Goal: Information Seeking & Learning: Learn about a topic

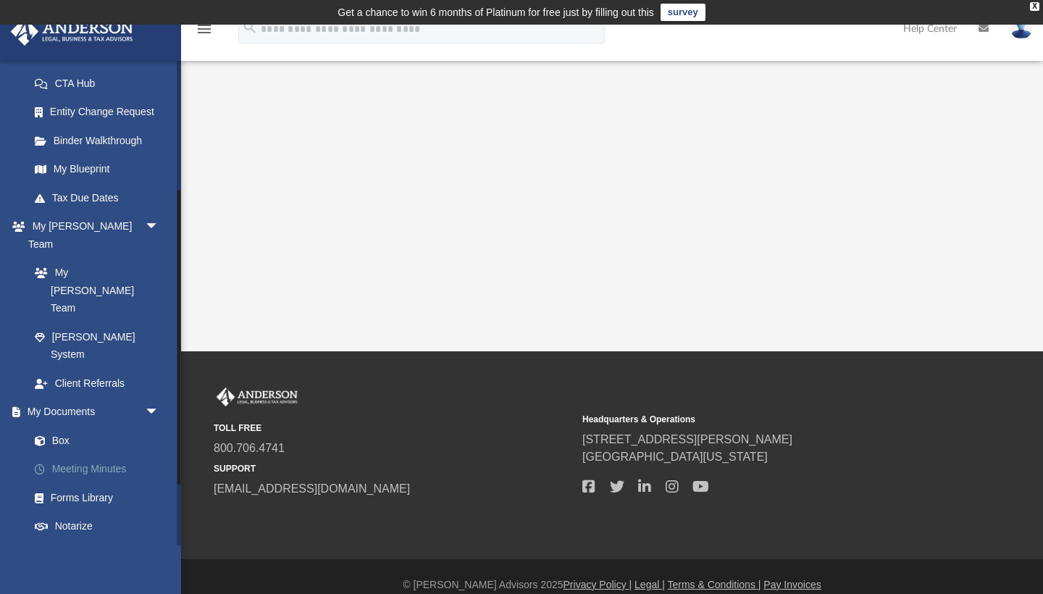
scroll to position [231, 0]
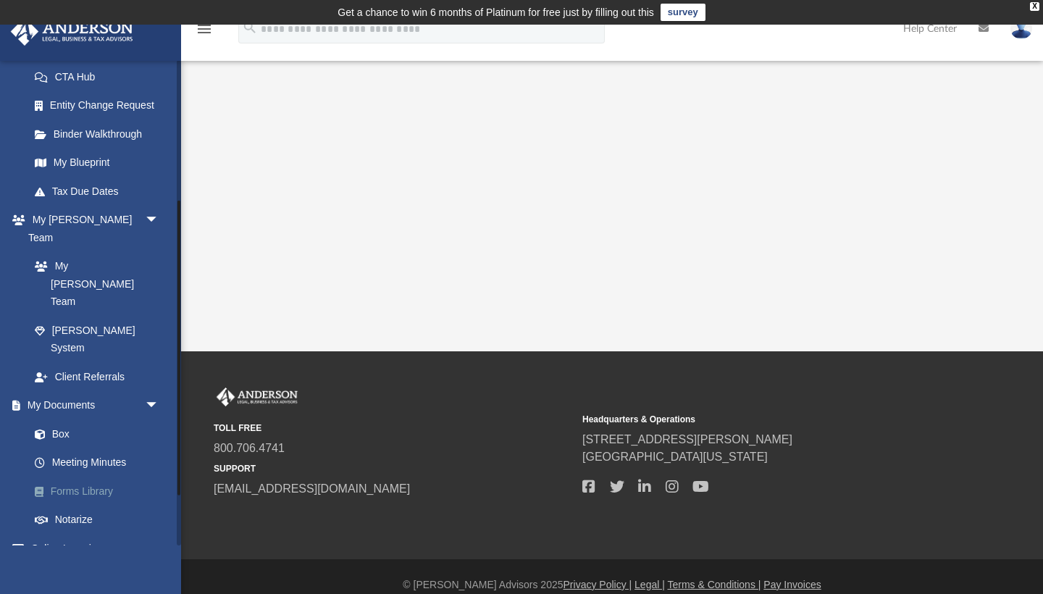
click at [79, 477] on link "Forms Library" at bounding box center [100, 491] width 161 height 29
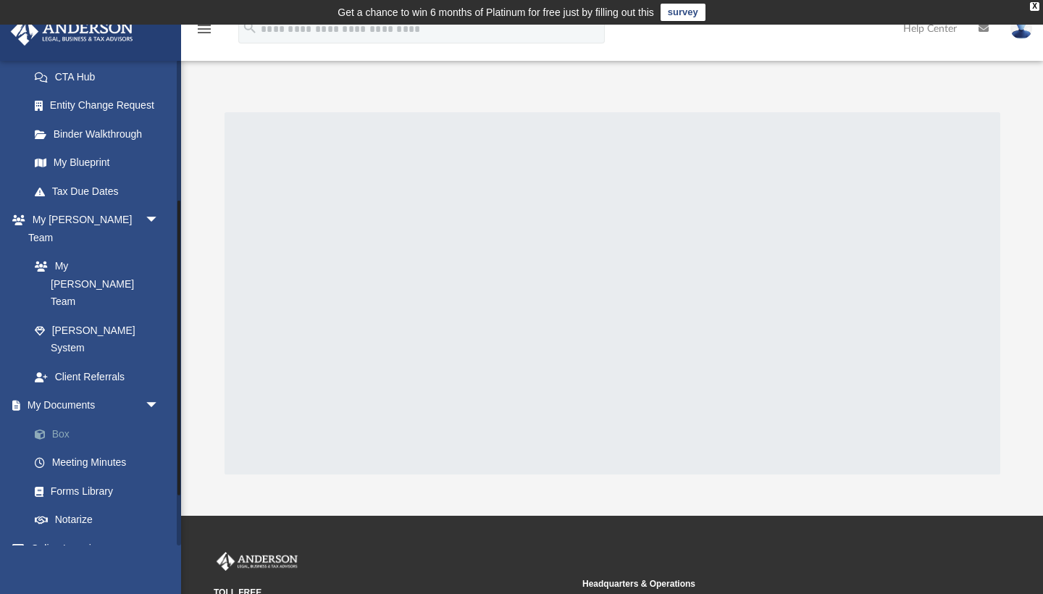
click at [62, 419] on link "Box" at bounding box center [100, 433] width 161 height 29
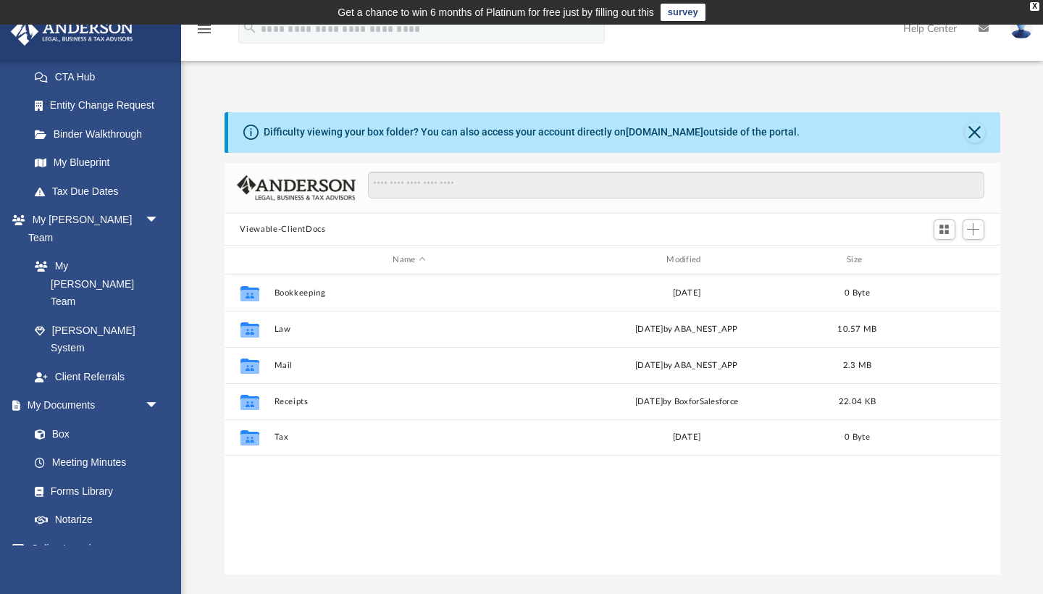
scroll to position [330, 776]
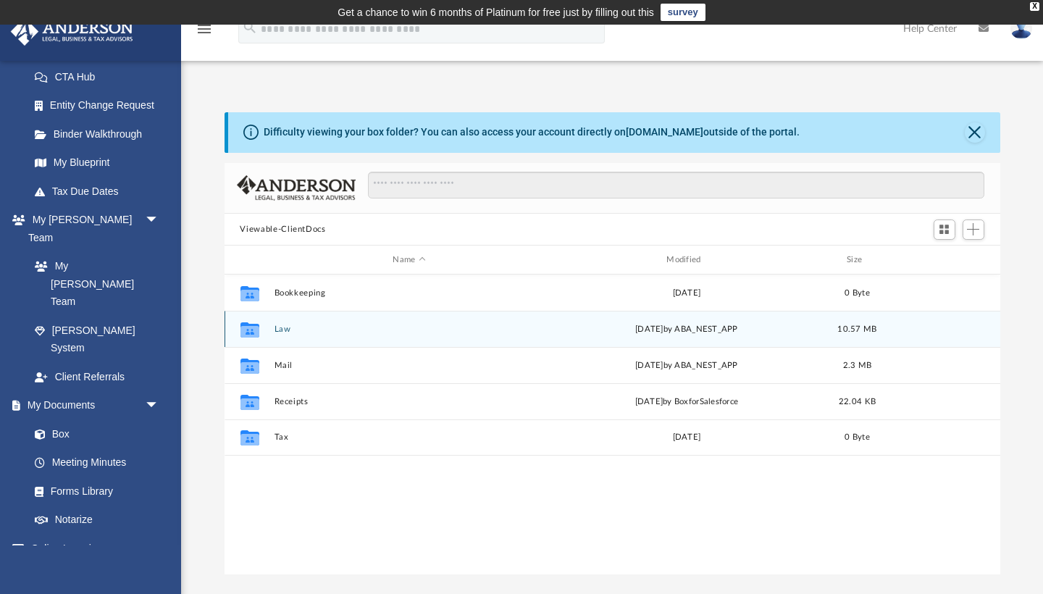
click at [282, 328] on button "Law" at bounding box center [409, 328] width 271 height 9
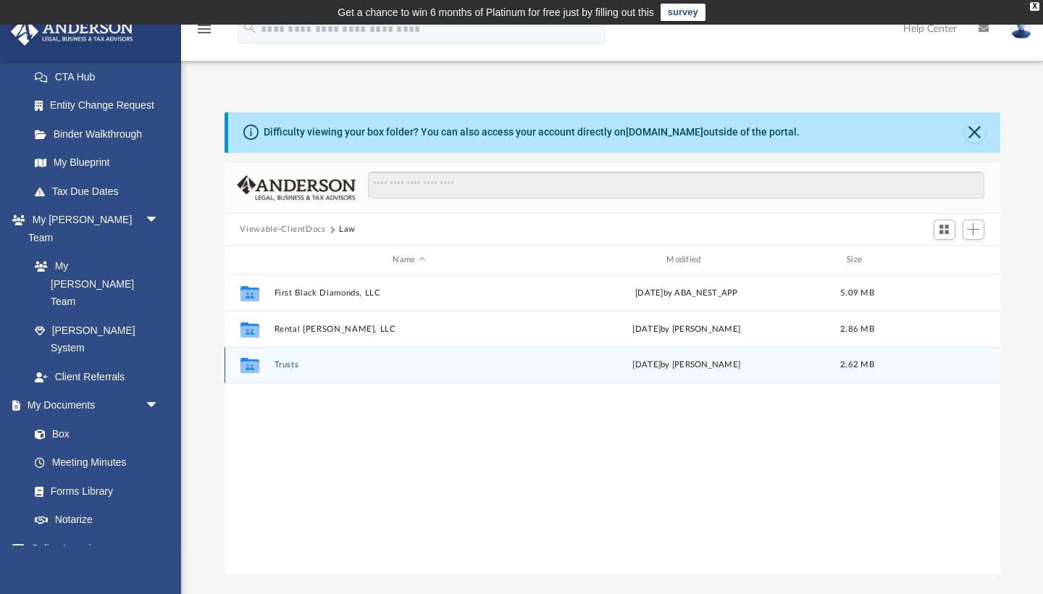
click at [288, 361] on button "Trusts" at bounding box center [409, 365] width 271 height 9
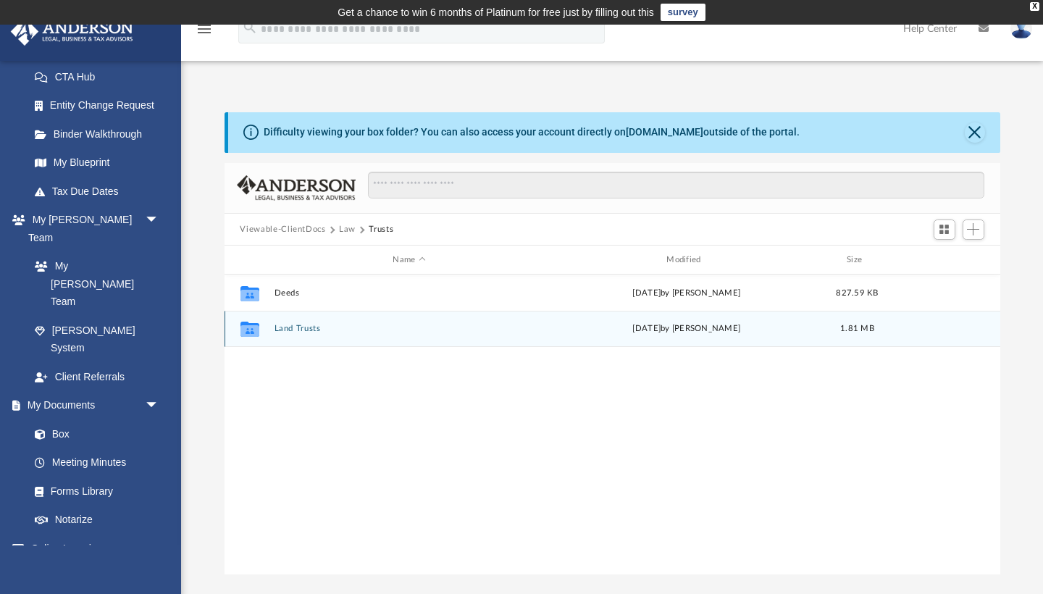
click at [299, 324] on button "Land Trusts" at bounding box center [409, 328] width 271 height 9
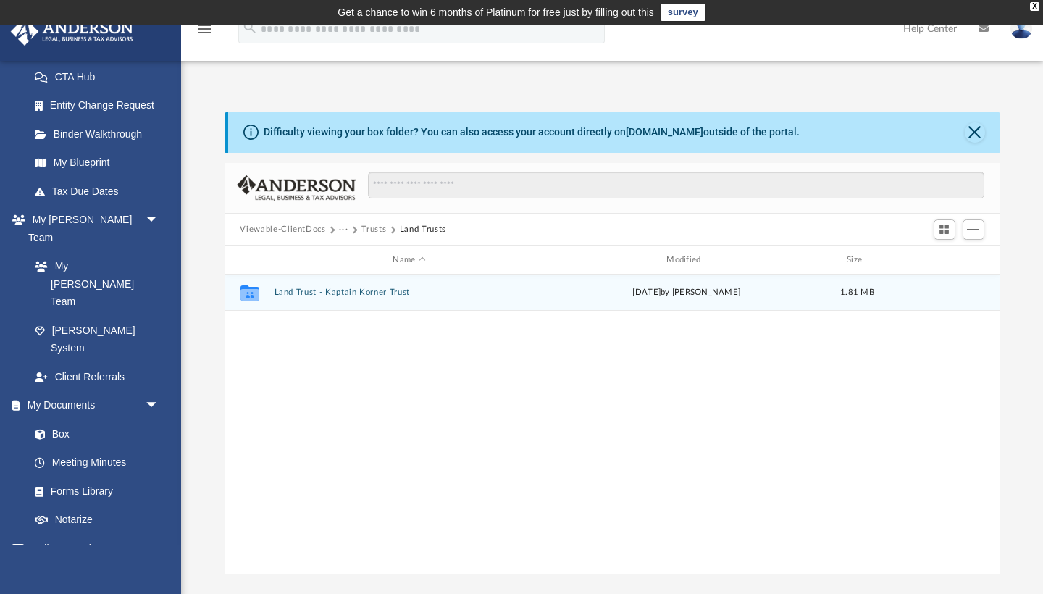
click at [311, 291] on button "Land Trust - Kaptain Korner Trust" at bounding box center [409, 292] width 271 height 9
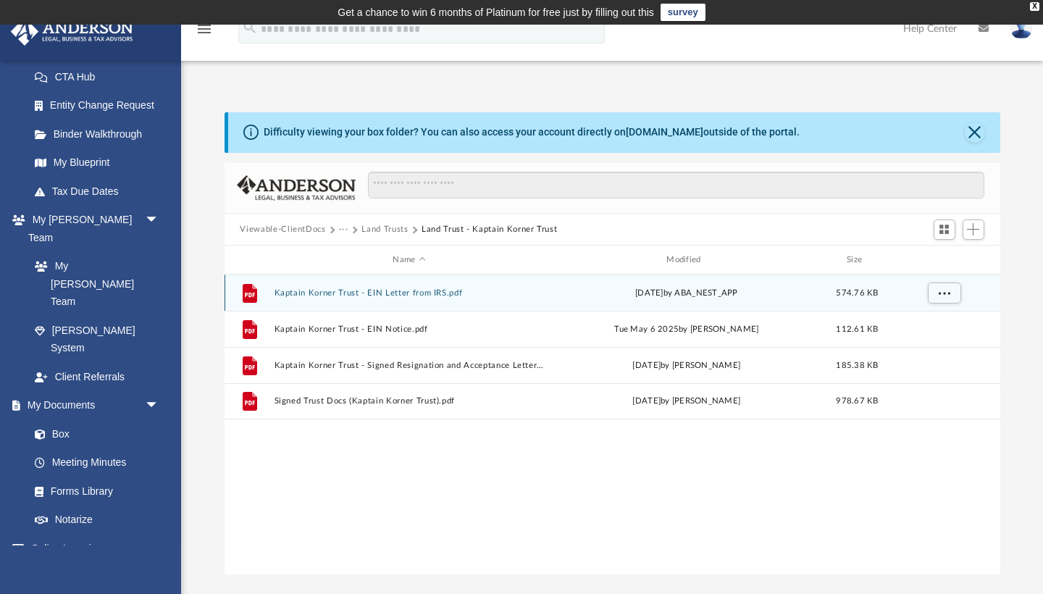
click at [377, 295] on button "Kaptain Korner Trust - EIN Letter from IRS.pdf" at bounding box center [409, 292] width 271 height 9
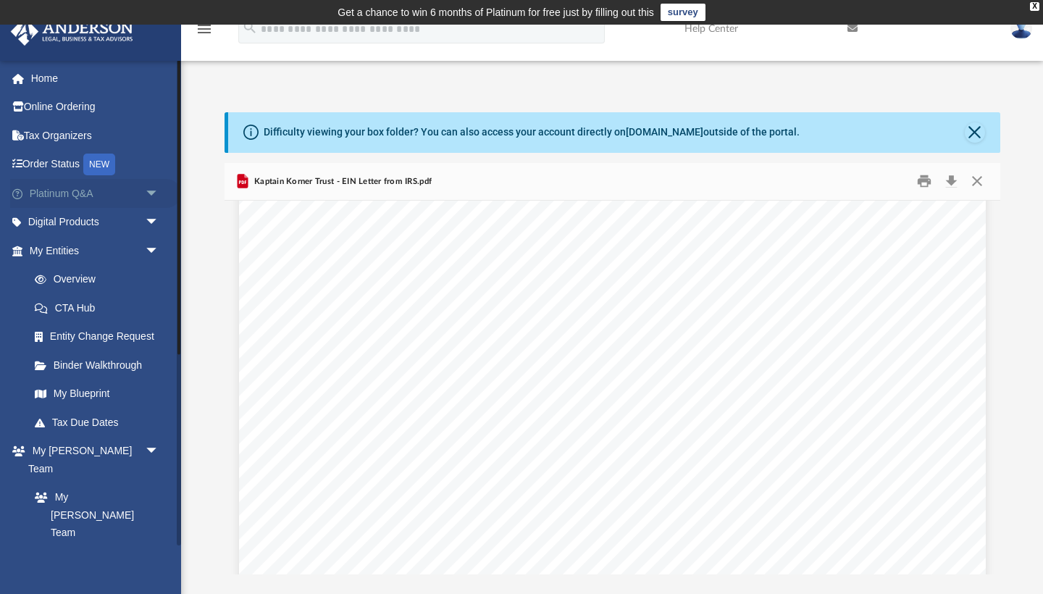
scroll to position [0, 0]
click at [79, 189] on link "Platinum Q&A arrow_drop_down" at bounding box center [95, 193] width 171 height 29
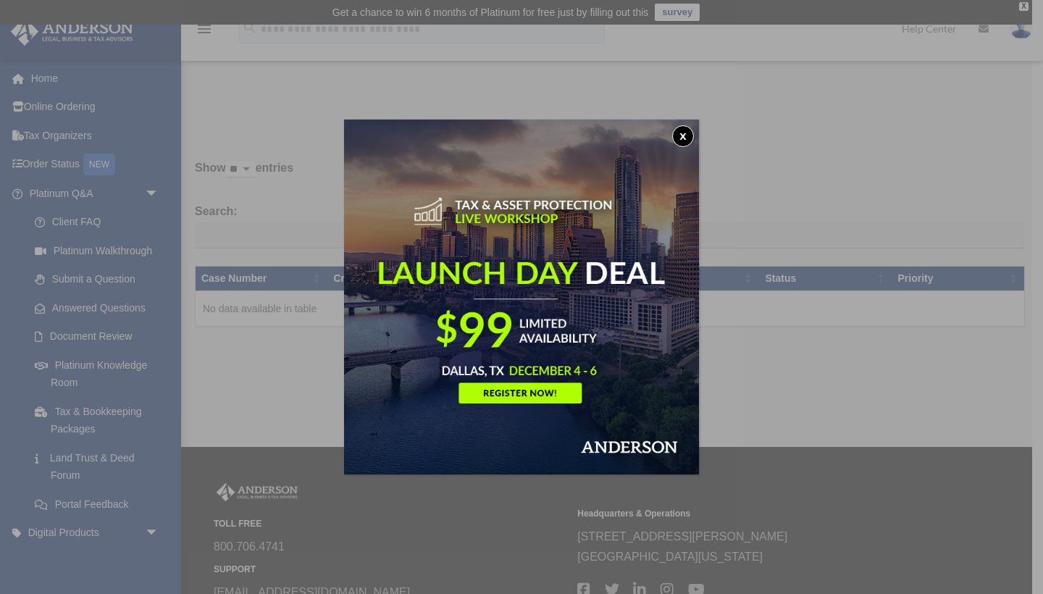
click at [679, 134] on button "x" at bounding box center [683, 136] width 22 height 22
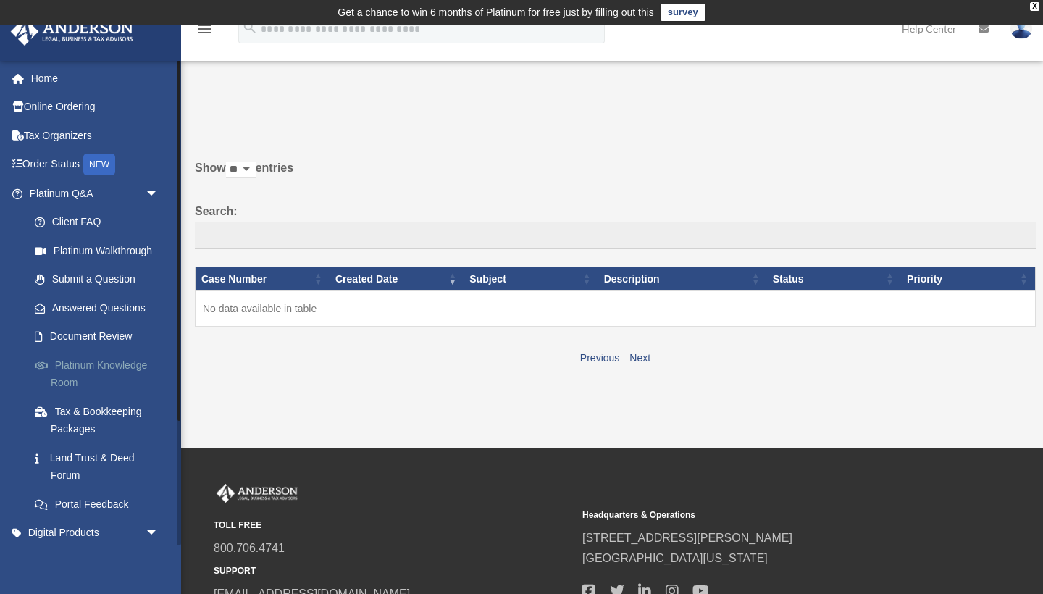
click at [81, 357] on link "Platinum Knowledge Room" at bounding box center [100, 374] width 161 height 46
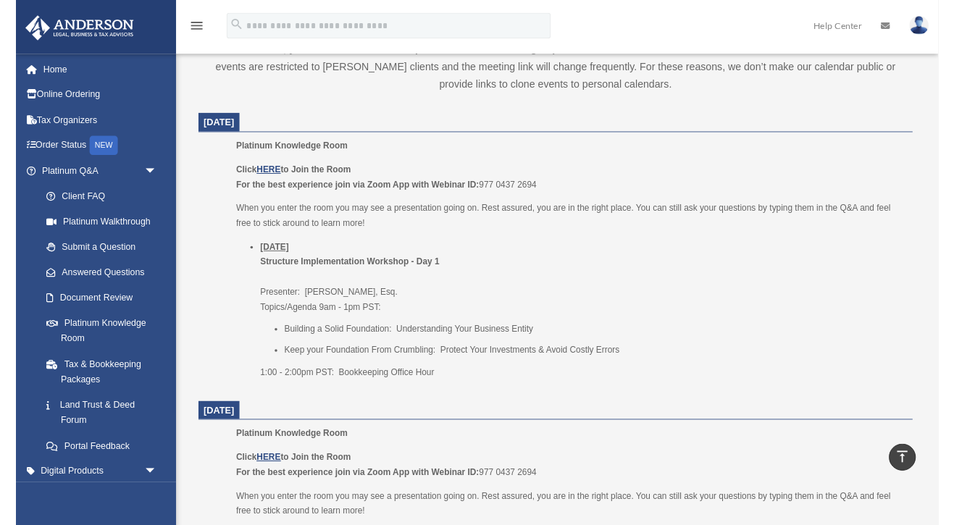
scroll to position [566, 0]
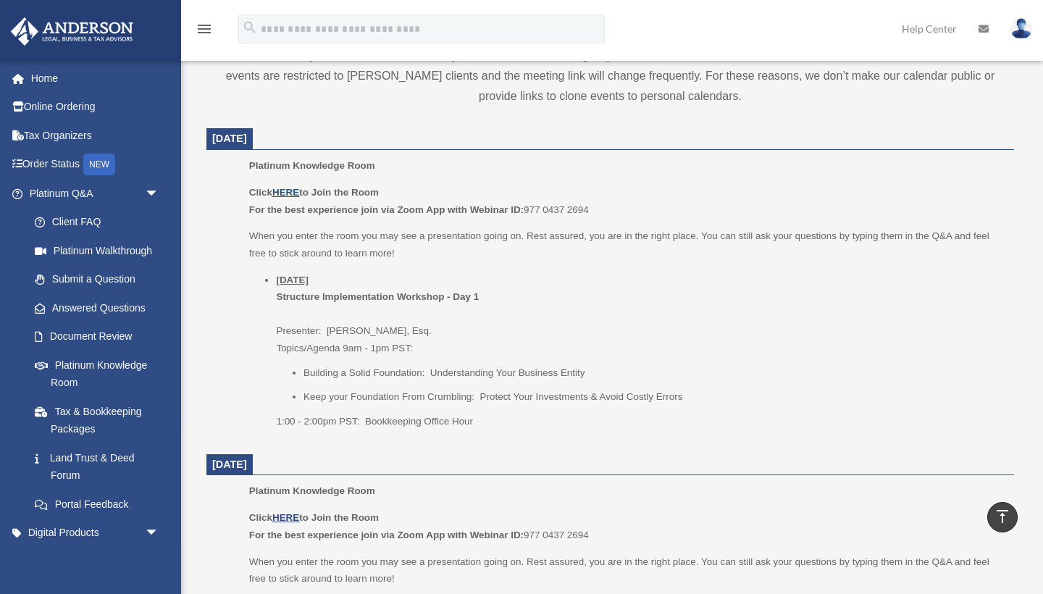
click at [288, 189] on u "HERE" at bounding box center [285, 192] width 27 height 11
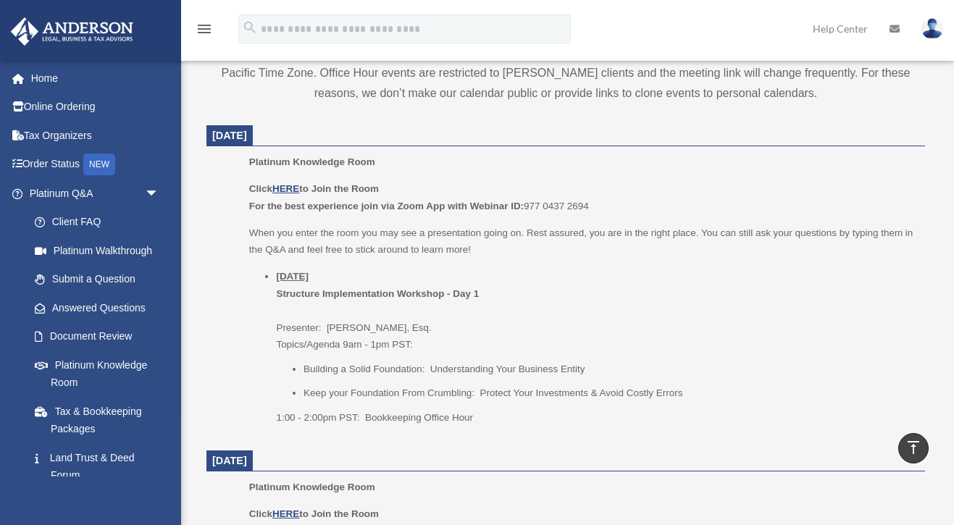
click at [106, 493] on div "[EMAIL_ADDRESS][DOMAIN_NAME] Sign Out [EMAIL_ADDRESS][DOMAIN_NAME] Home Online …" at bounding box center [90, 322] width 181 height 525
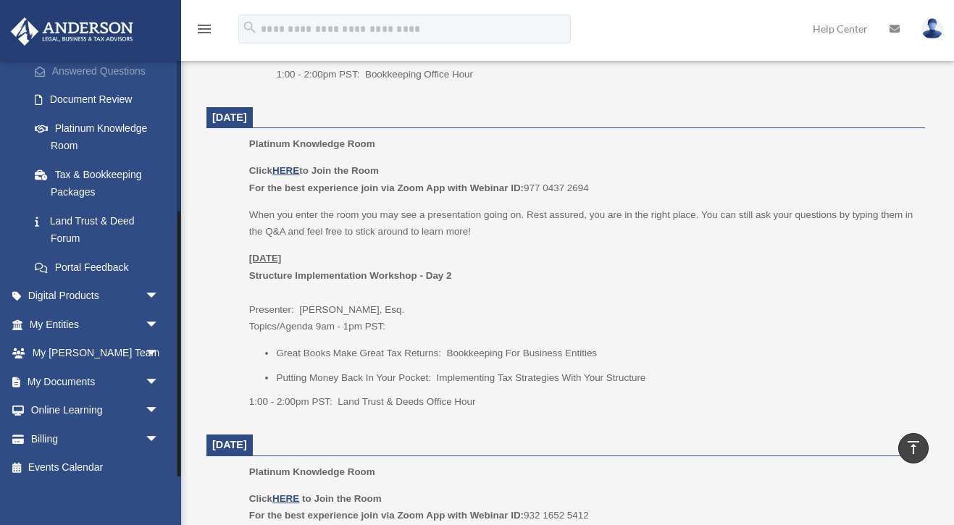
scroll to position [966, 0]
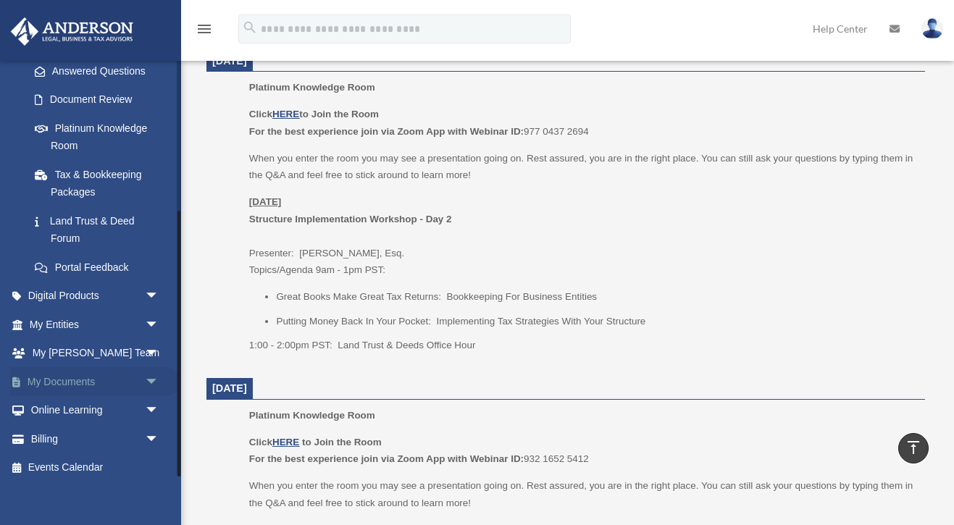
click at [55, 370] on link "My Documents arrow_drop_down" at bounding box center [95, 381] width 171 height 29
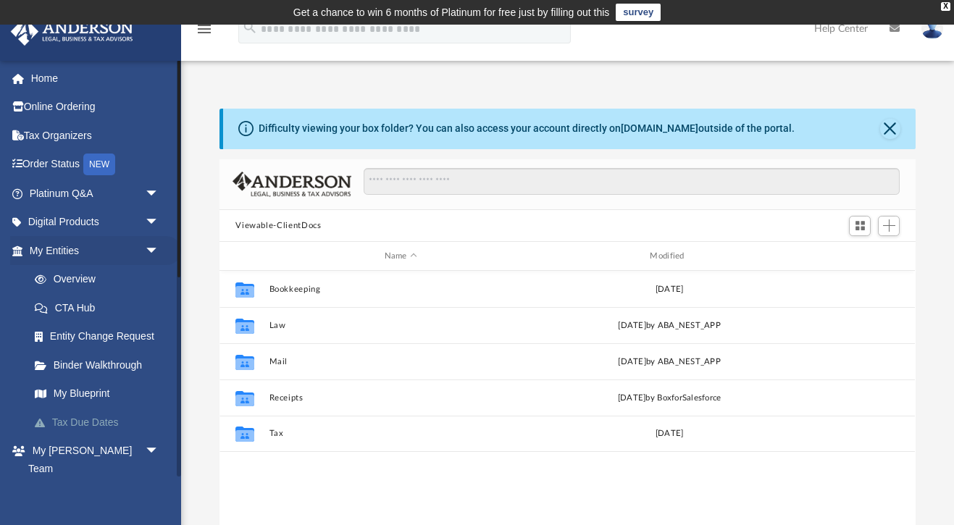
scroll to position [330, 696]
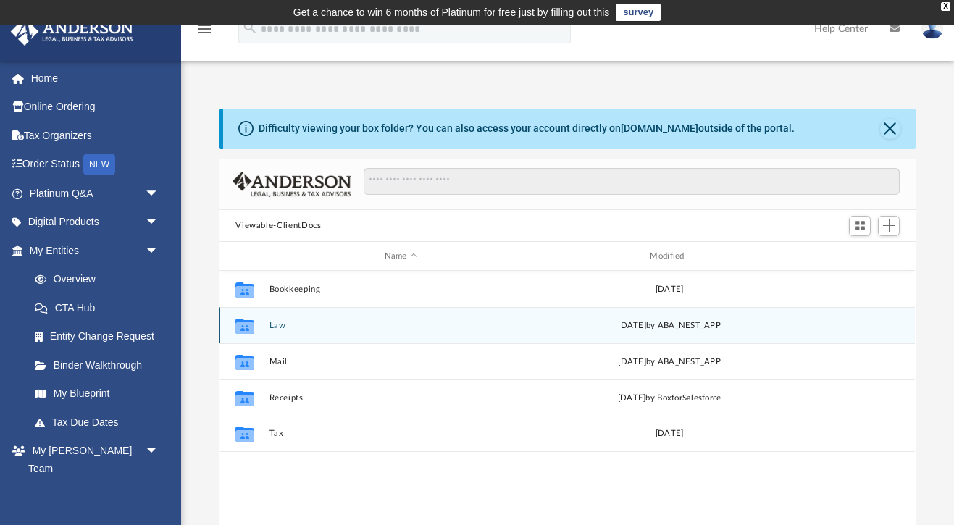
click at [281, 327] on button "Law" at bounding box center [400, 325] width 263 height 9
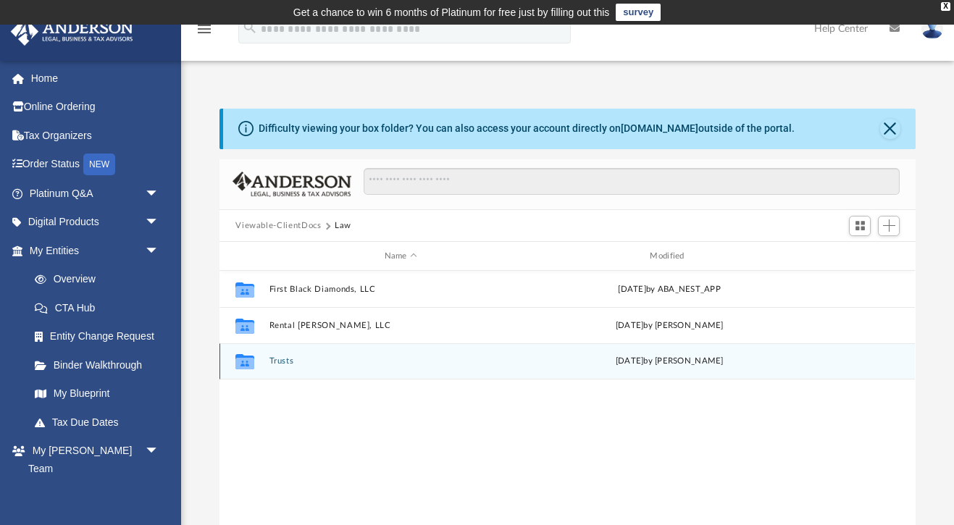
click at [284, 359] on button "Trusts" at bounding box center [400, 361] width 263 height 9
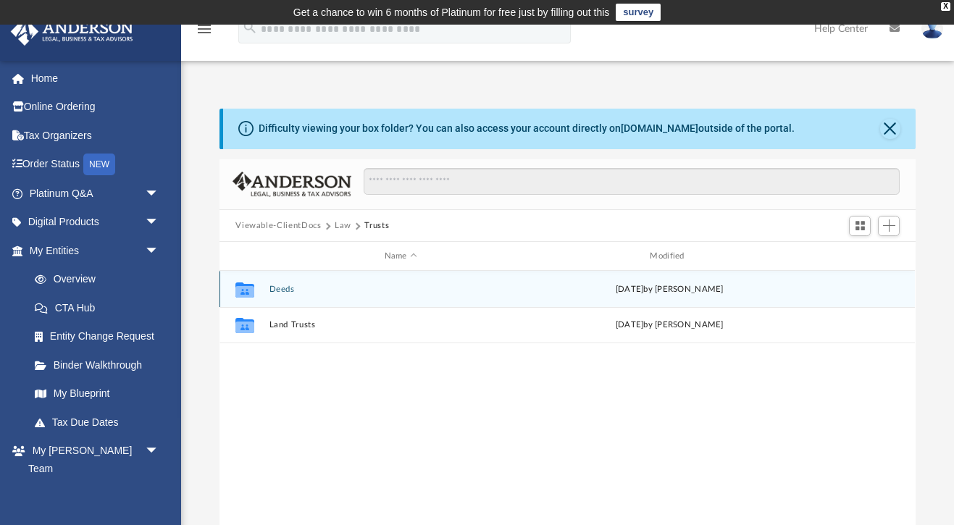
click at [280, 288] on button "Deeds" at bounding box center [400, 289] width 263 height 9
click at [359, 283] on div "Collaborated Folder Deed - 4301-4624 Harbour Village Boulevard Fri May 23 2025 …" at bounding box center [566, 289] width 695 height 36
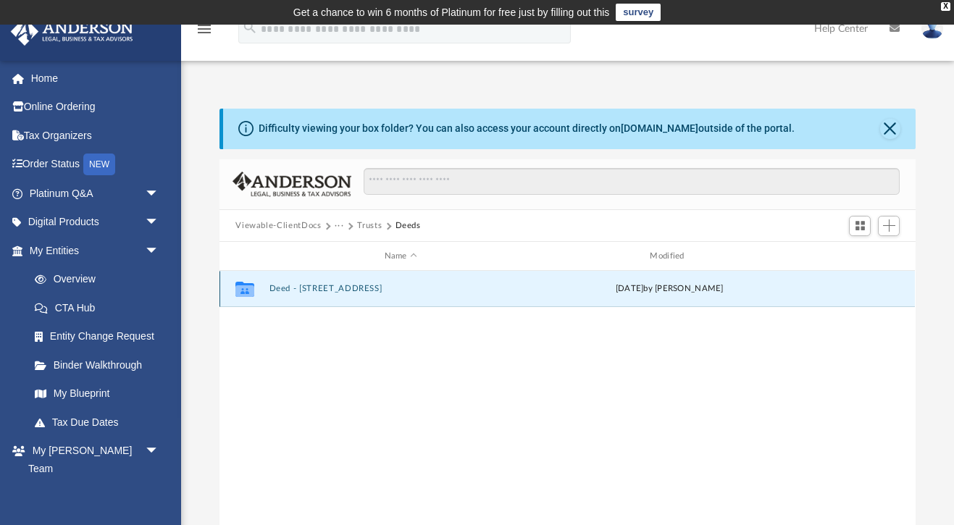
click at [358, 289] on button "Deed - 4301-4624 Harbour Village Boulevard" at bounding box center [400, 289] width 263 height 9
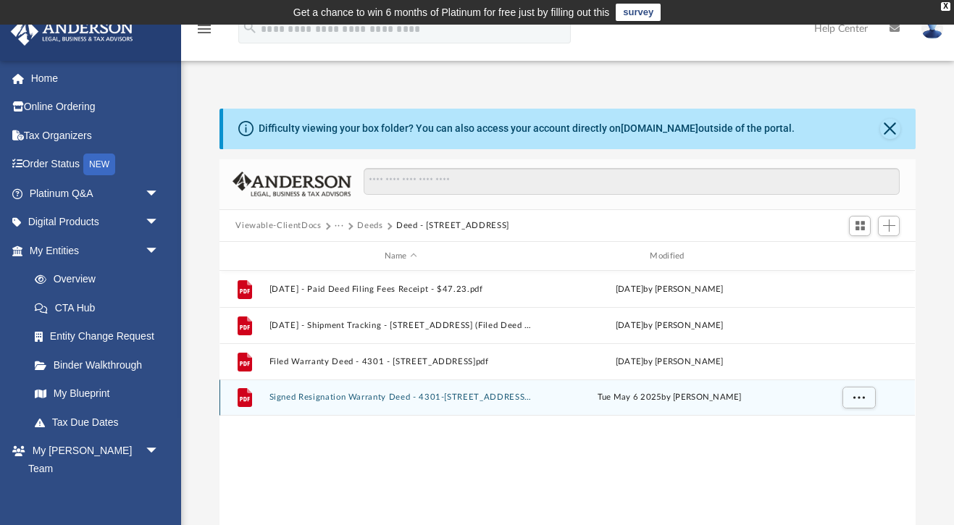
click at [383, 391] on div "File Signed Resignation Warranty Deed - 4301-4624 Harbour Village Boulevard.pdf…" at bounding box center [566, 398] width 695 height 36
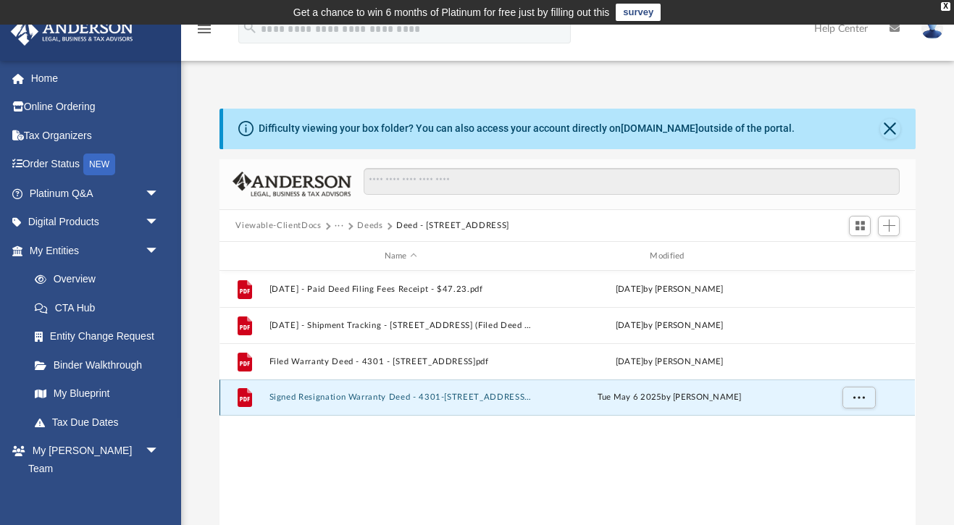
click at [377, 399] on button "Signed Resignation Warranty Deed - 4301-4624 Harbour Village Boulevard.pdf" at bounding box center [400, 397] width 263 height 9
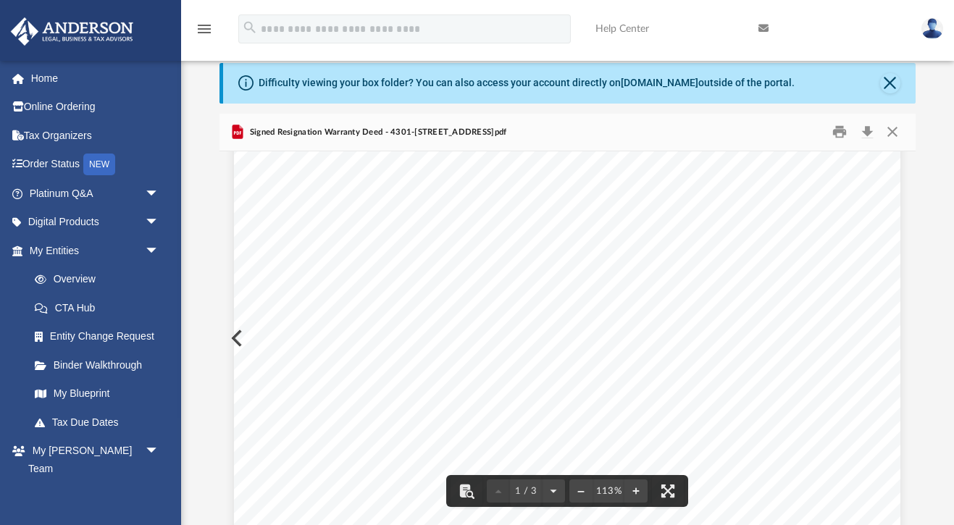
scroll to position [131, 0]
click at [842, 129] on button "Print" at bounding box center [839, 132] width 29 height 22
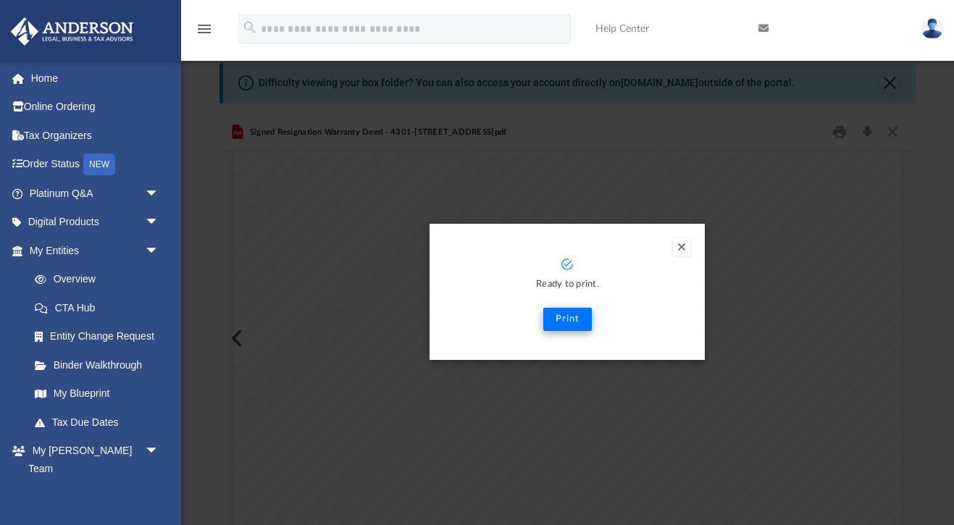
click at [574, 314] on button "Print" at bounding box center [567, 319] width 49 height 23
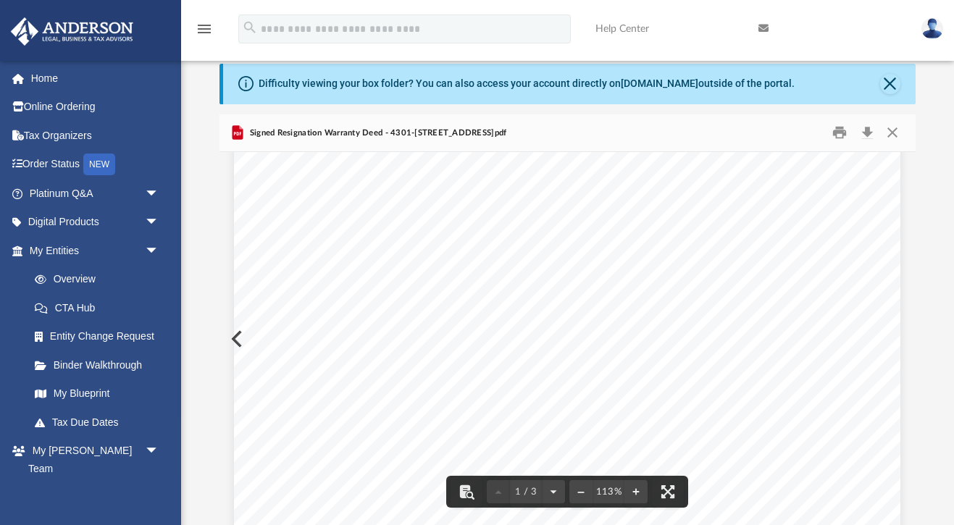
scroll to position [45, 0]
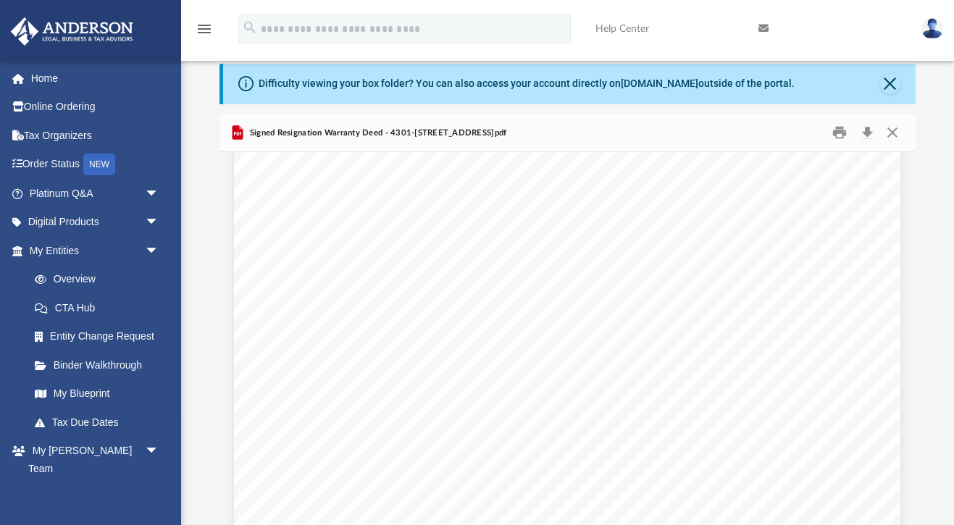
click at [13, 380] on li "My Blueprint" at bounding box center [95, 394] width 171 height 29
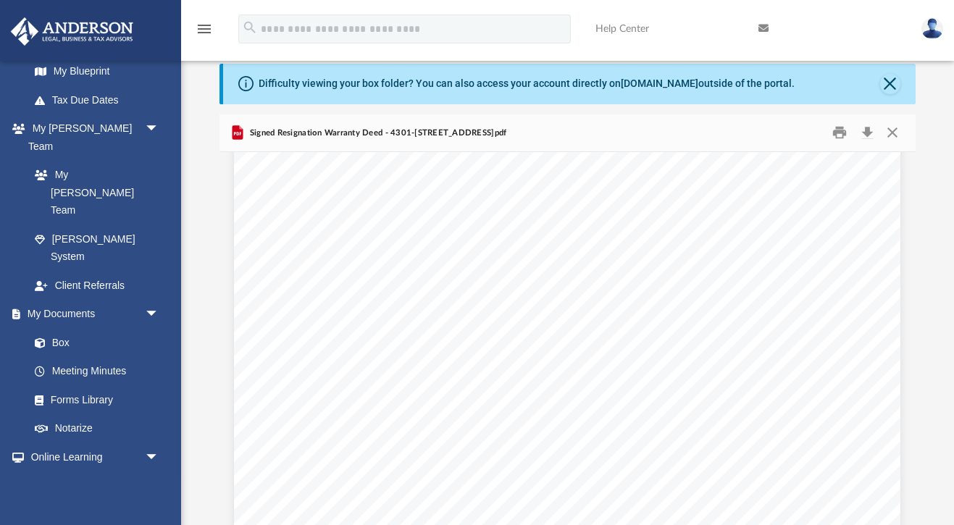
scroll to position [324, 0]
click at [62, 327] on link "Box" at bounding box center [100, 341] width 161 height 29
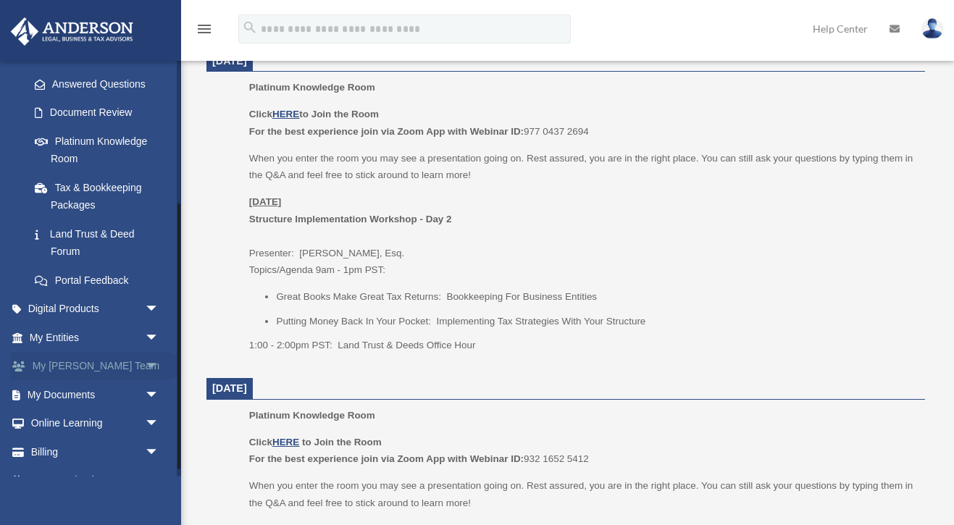
scroll to position [225, 0]
click at [59, 390] on link "My Documents arrow_drop_down" at bounding box center [95, 393] width 171 height 29
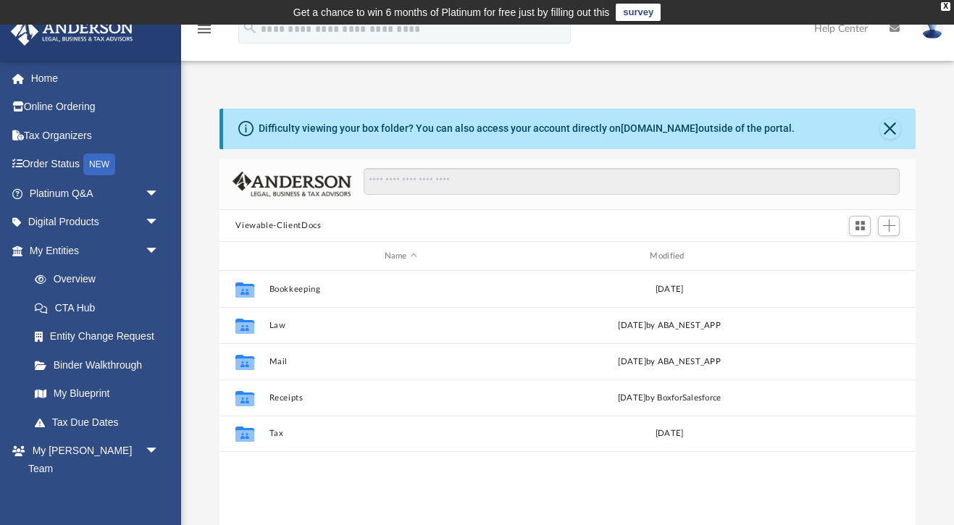
scroll to position [330, 696]
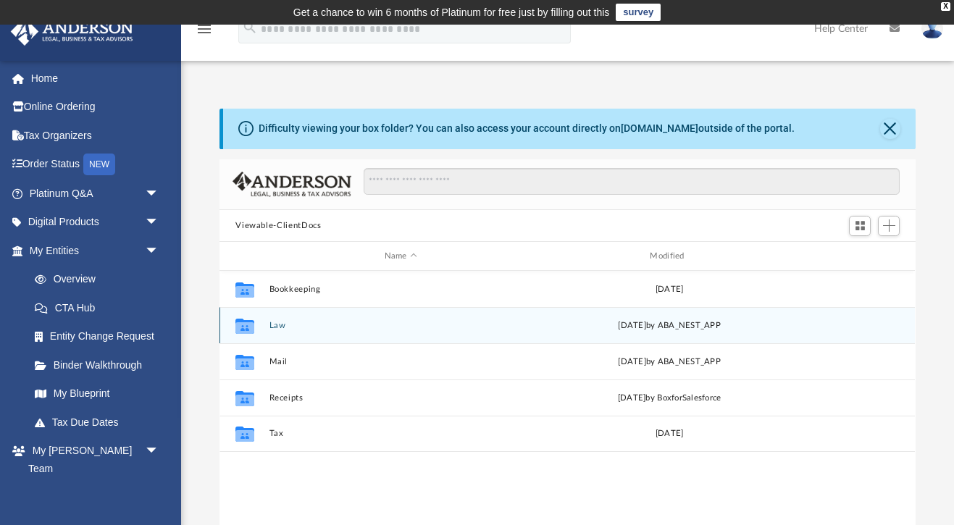
click at [274, 324] on button "Law" at bounding box center [400, 325] width 263 height 9
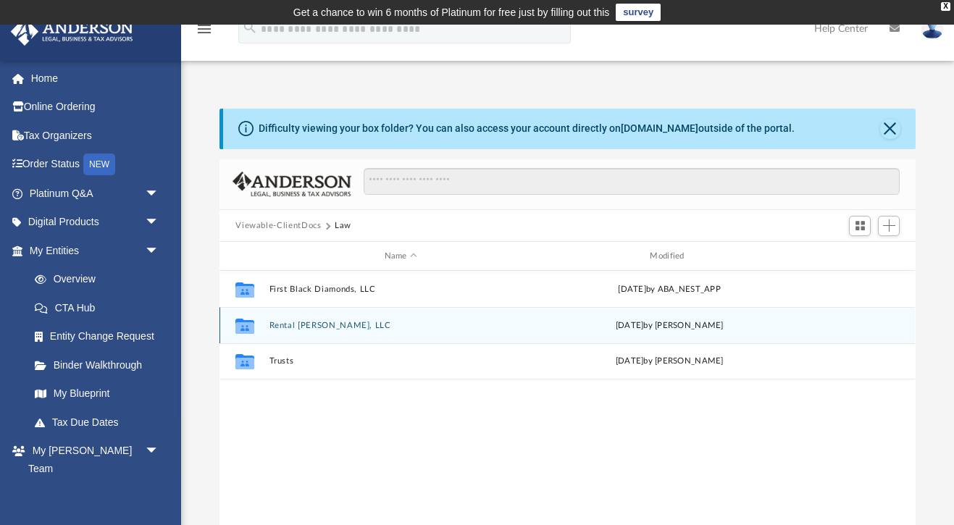
click at [288, 321] on button "Rental Havens, LLC" at bounding box center [400, 325] width 263 height 9
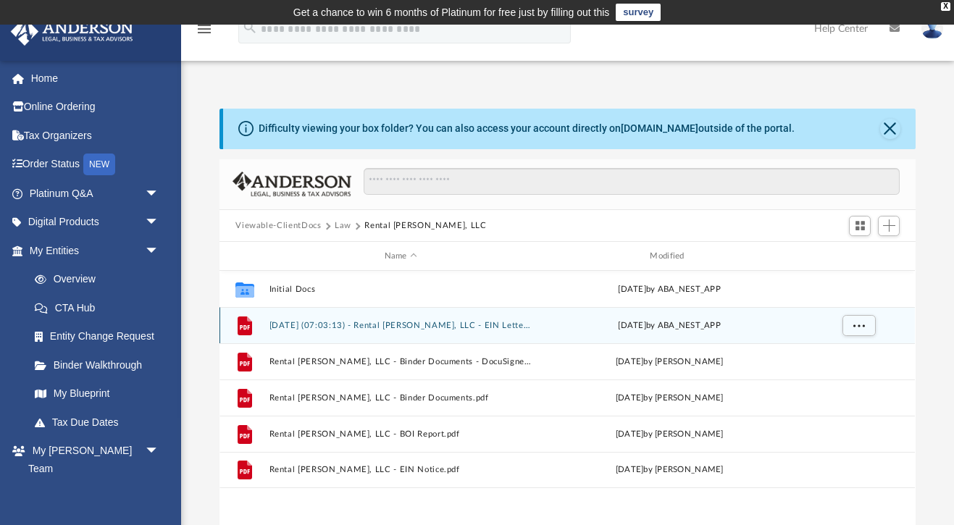
click at [347, 329] on button "2025.02.05 (07:03:13) - Rental Havens, LLC - EIN Letter from IRS.pdf" at bounding box center [400, 325] width 263 height 9
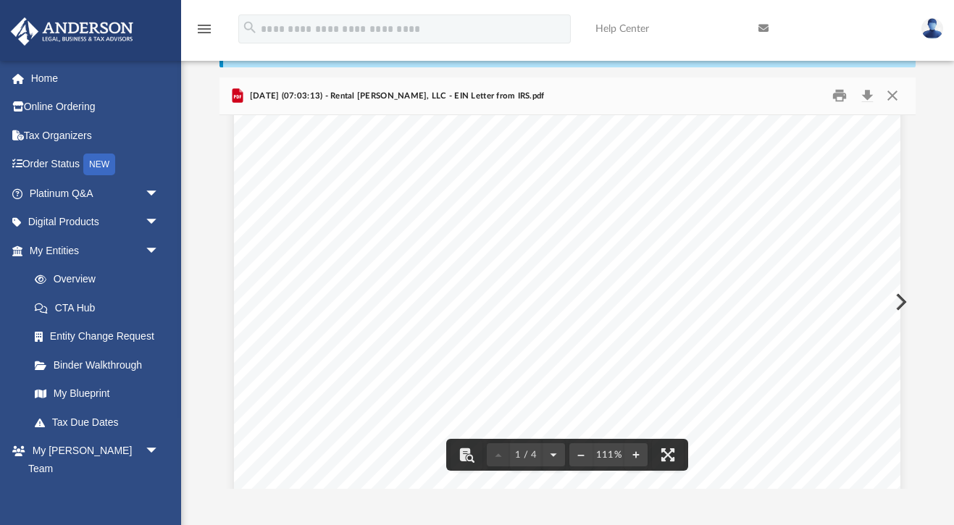
scroll to position [51, 0]
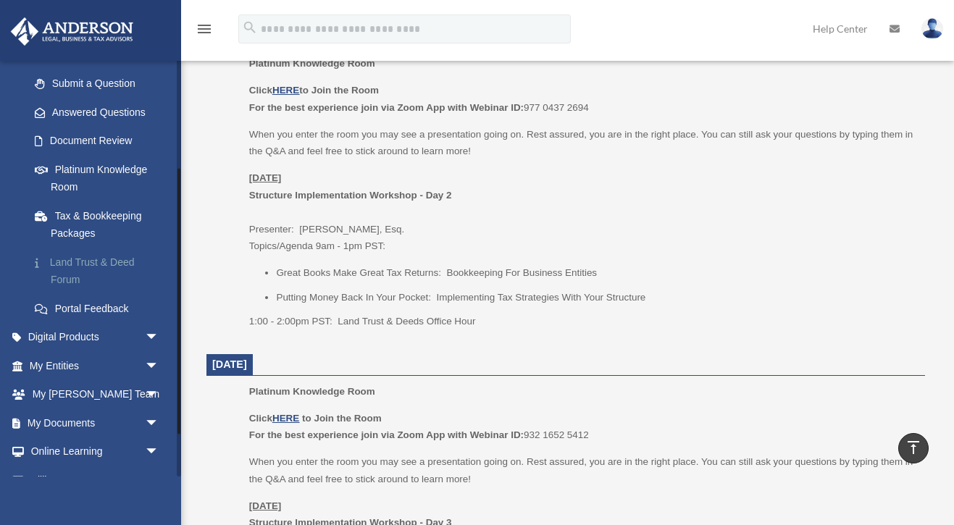
scroll to position [202, 0]
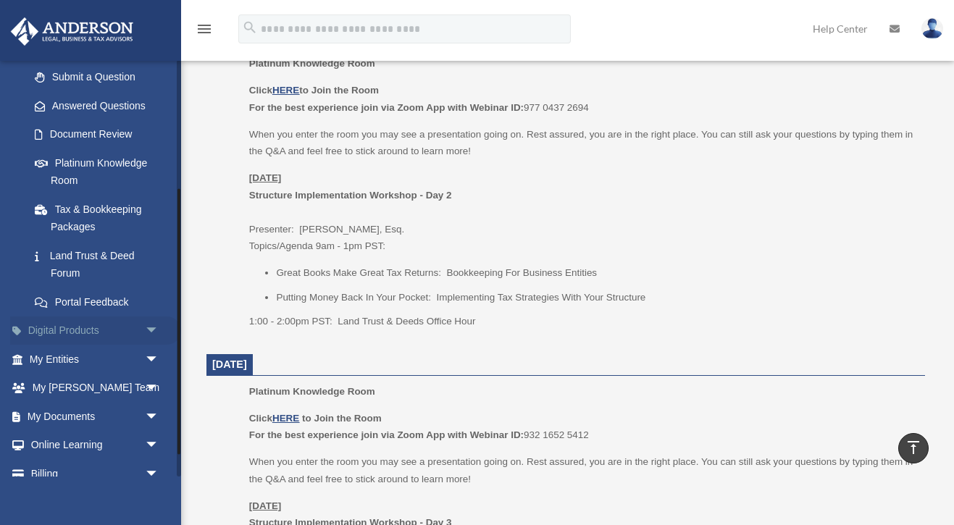
click at [154, 323] on span "arrow_drop_down" at bounding box center [159, 332] width 29 height 30
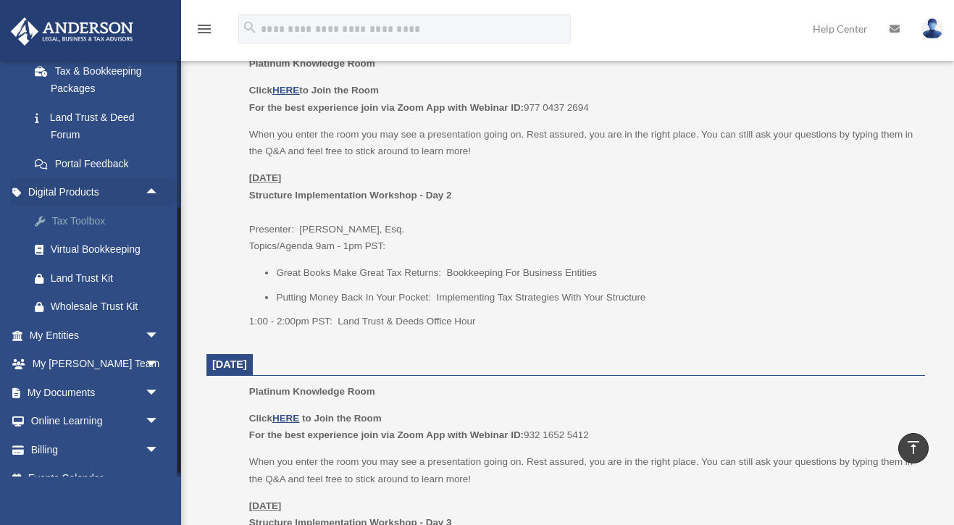
scroll to position [343, 0]
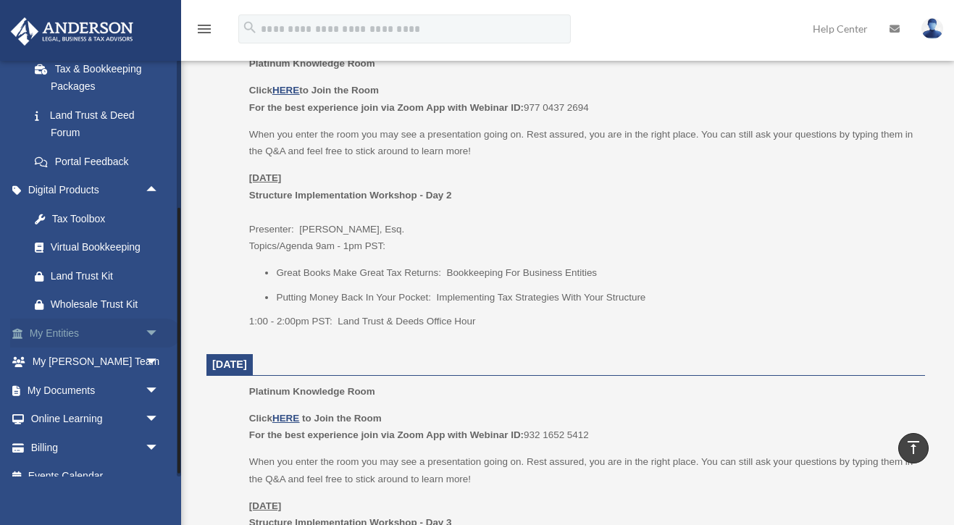
click at [145, 320] on span "arrow_drop_down" at bounding box center [159, 334] width 29 height 30
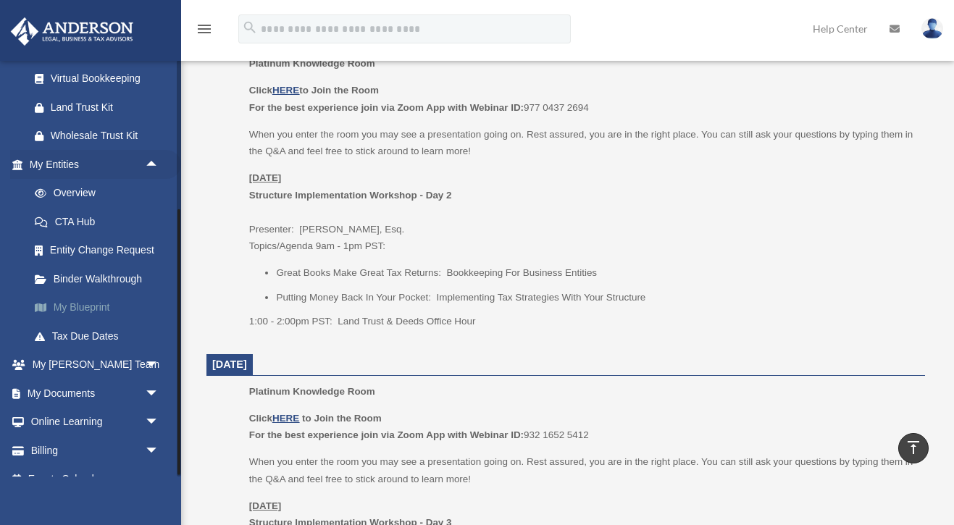
scroll to position [514, 0]
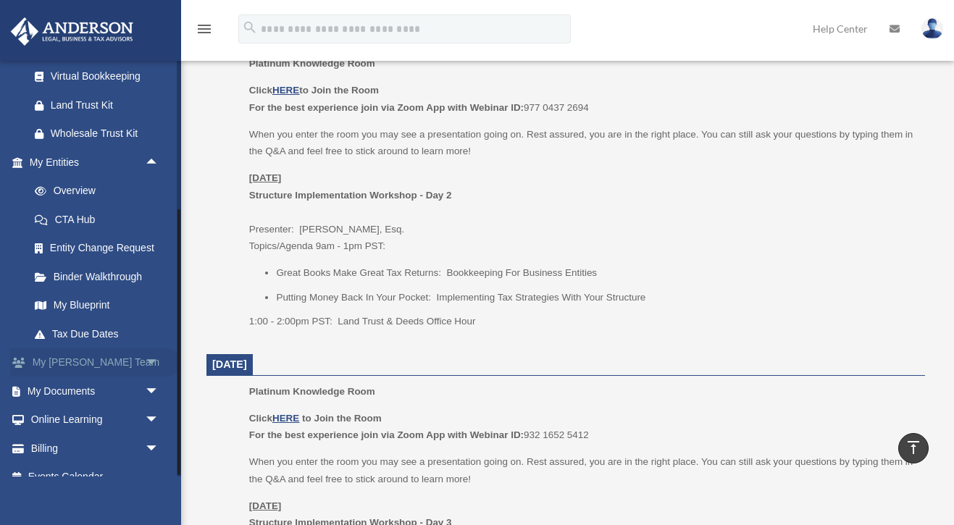
click at [146, 348] on span "arrow_drop_down" at bounding box center [159, 363] width 29 height 30
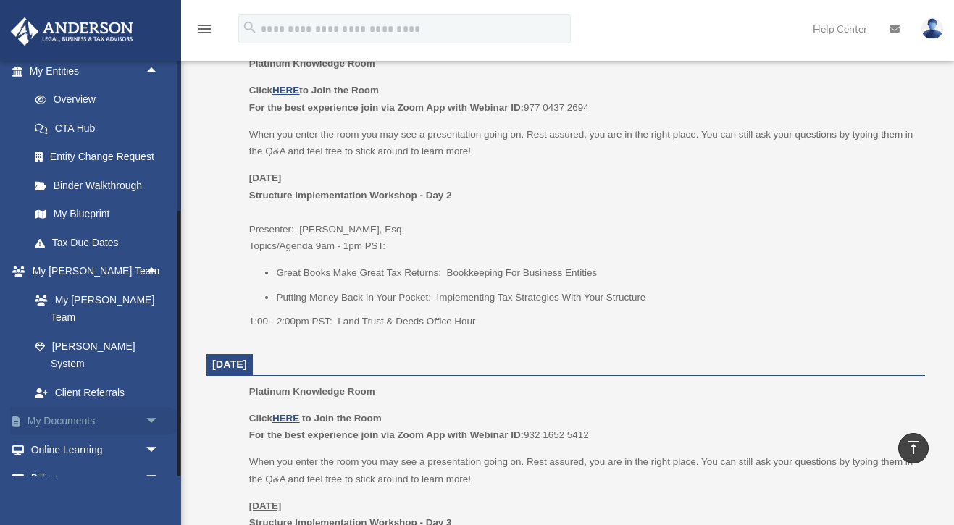
scroll to position [604, 0]
click at [82, 408] on link "My Documents arrow_drop_down" at bounding box center [95, 422] width 171 height 29
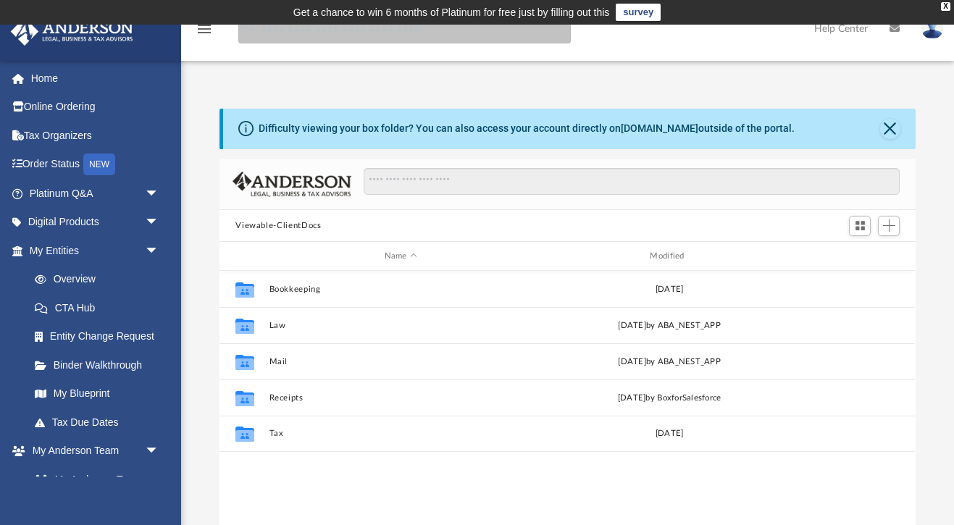
click at [261, 38] on input "search" at bounding box center [404, 28] width 332 height 29
type input "***"
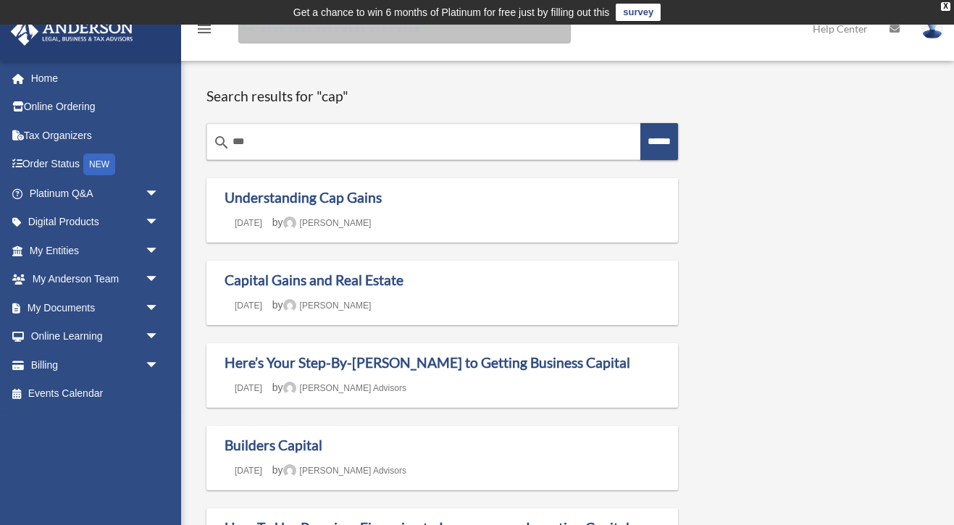
click at [260, 33] on input "Search for:" at bounding box center [404, 28] width 332 height 29
type input "**********"
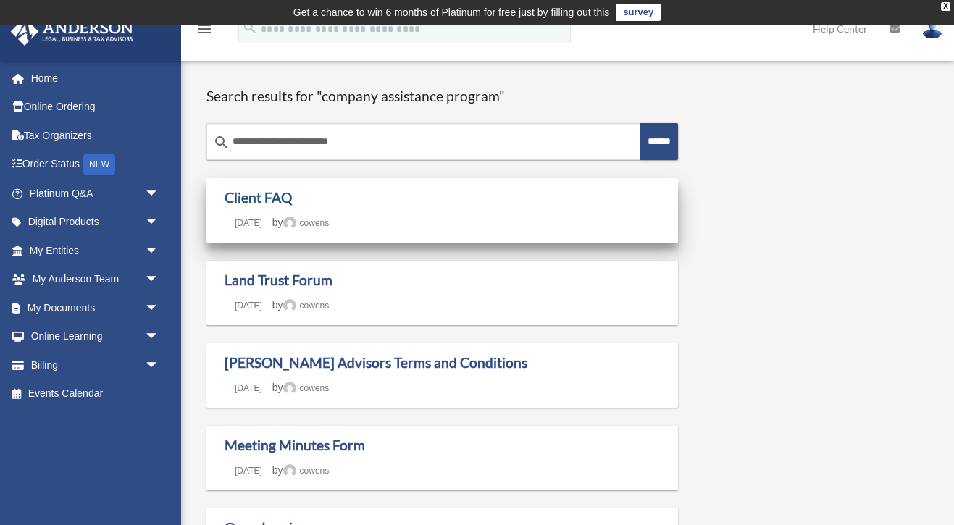
click at [254, 199] on link "Client FAQ" at bounding box center [258, 197] width 67 height 17
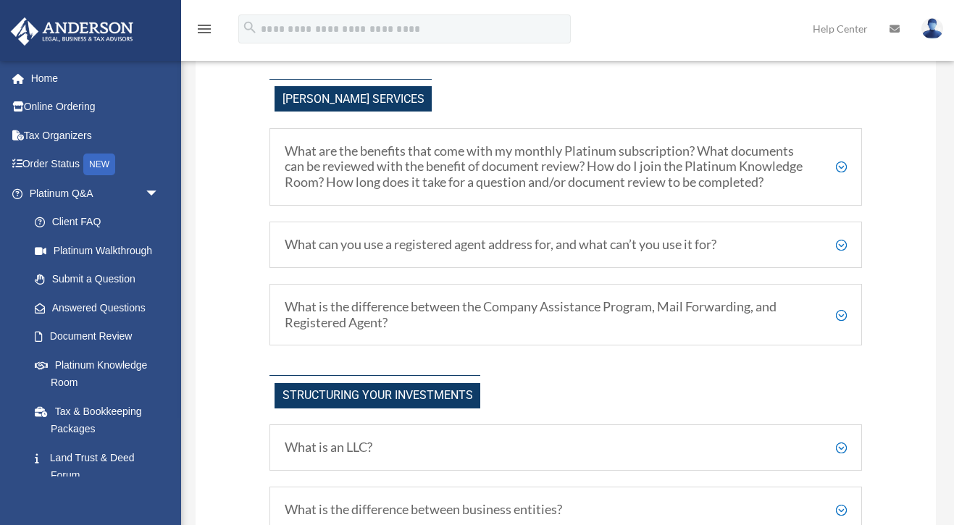
scroll to position [403, 0]
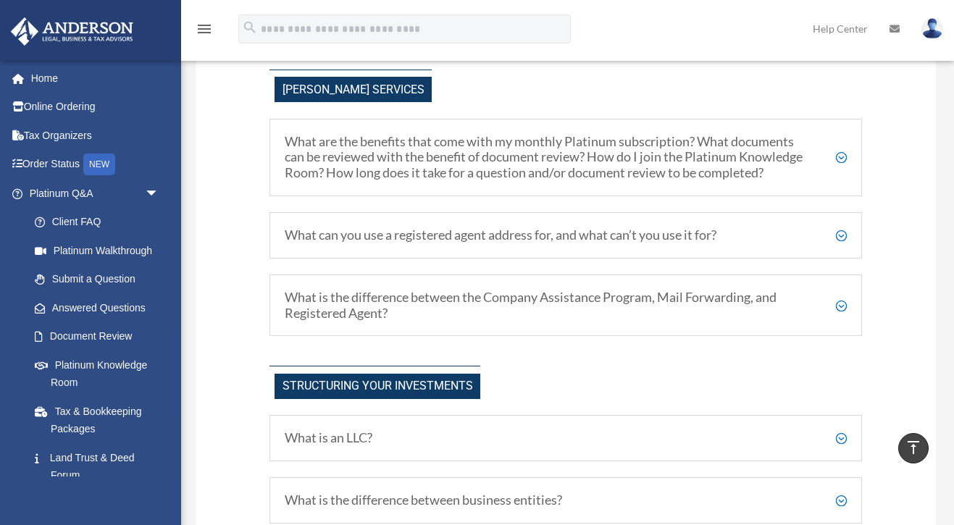
click at [442, 234] on h5 "What can you use a registered agent address for, and what can’t you use it for?" at bounding box center [566, 235] width 562 height 16
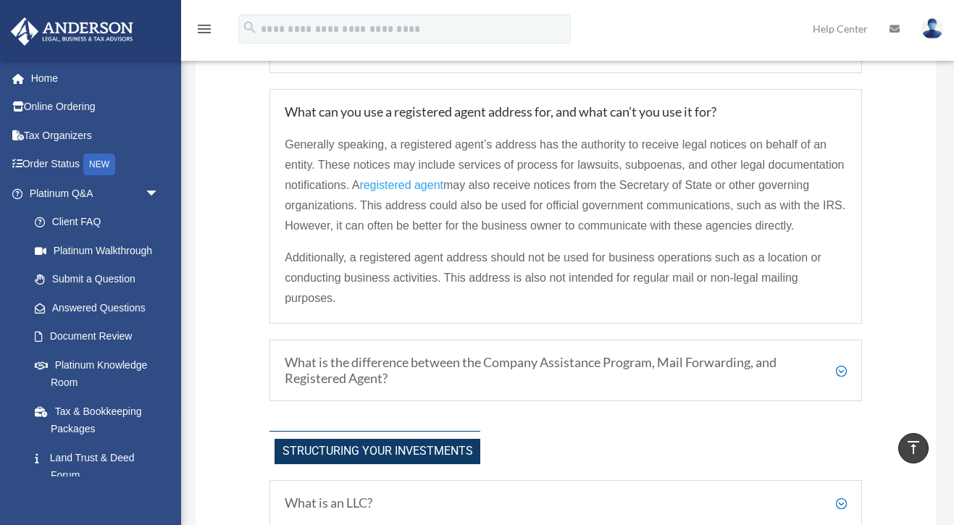
scroll to position [540, 0]
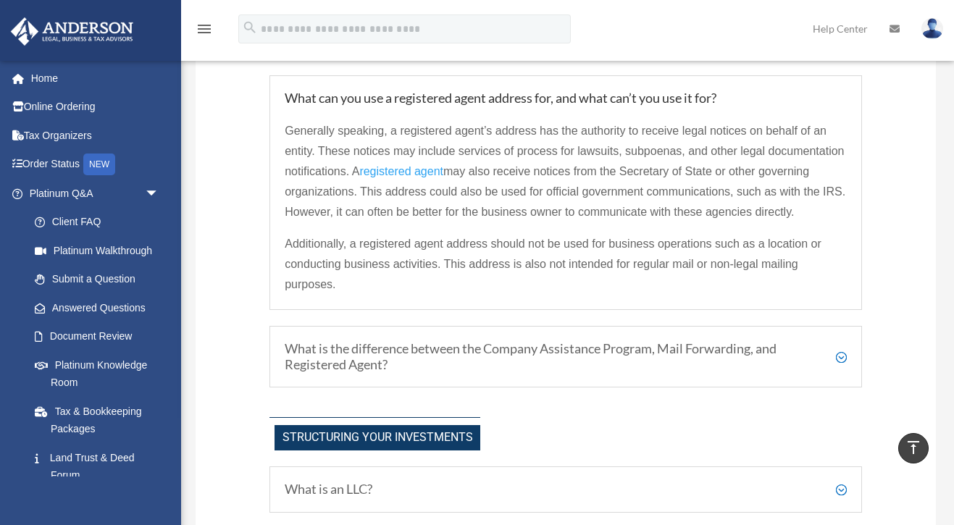
click at [839, 356] on h5 "What is the difference between the Company Assistance Program, Mail Forwarding,…" at bounding box center [566, 356] width 562 height 31
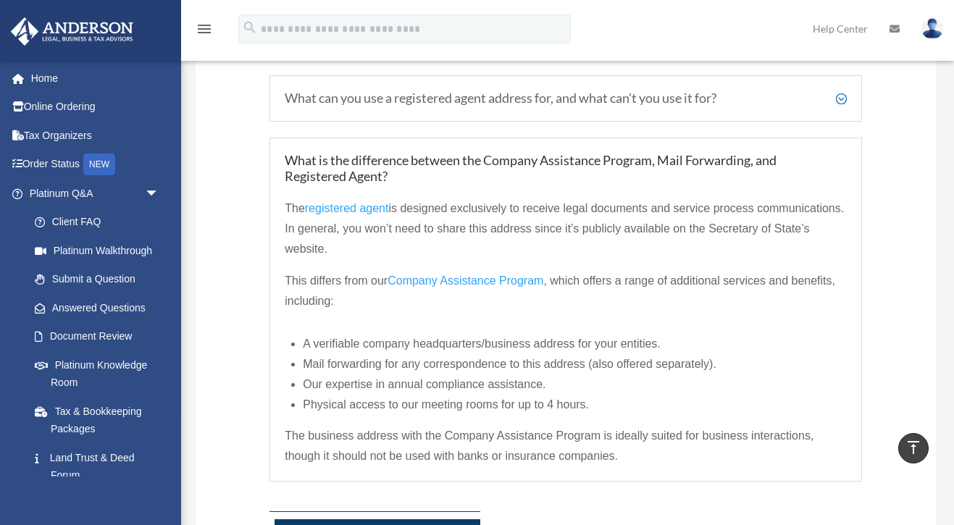
click at [476, 275] on span "Company Assistance Program" at bounding box center [465, 280] width 156 height 12
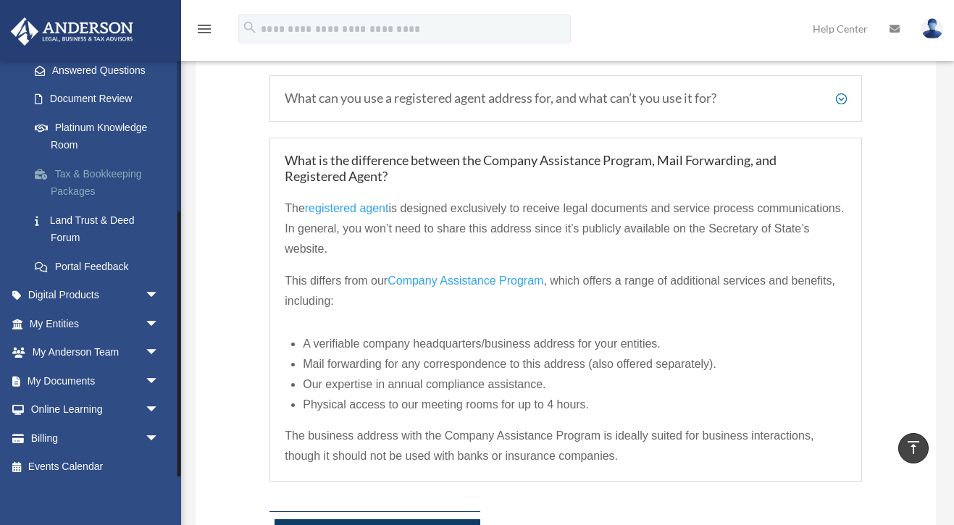
scroll to position [237, 0]
click at [72, 367] on link "My Documents arrow_drop_down" at bounding box center [95, 381] width 171 height 29
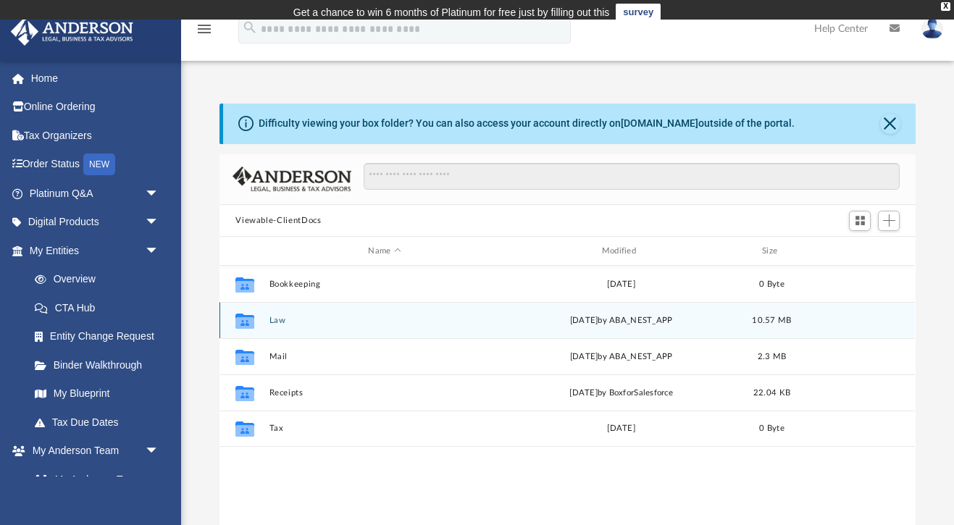
scroll to position [330, 696]
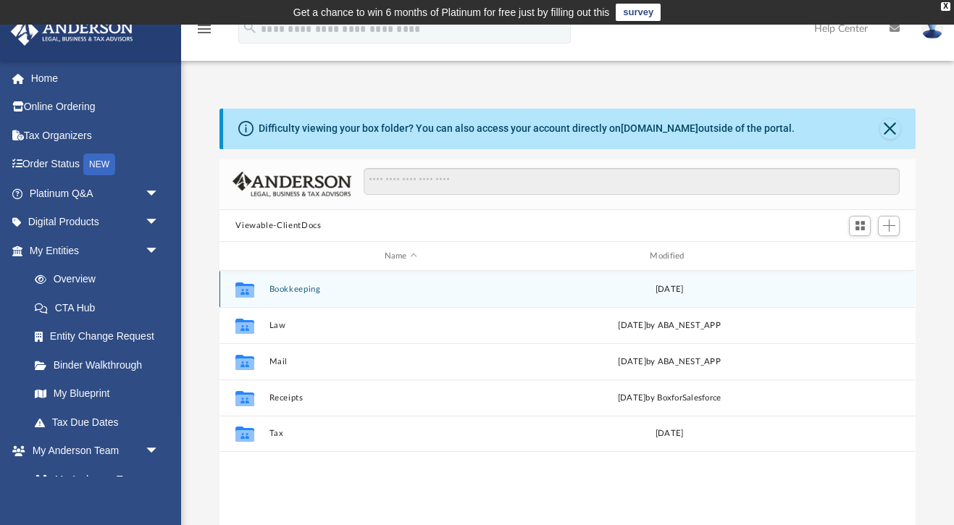
click at [287, 292] on button "Bookkeeping" at bounding box center [400, 289] width 263 height 9
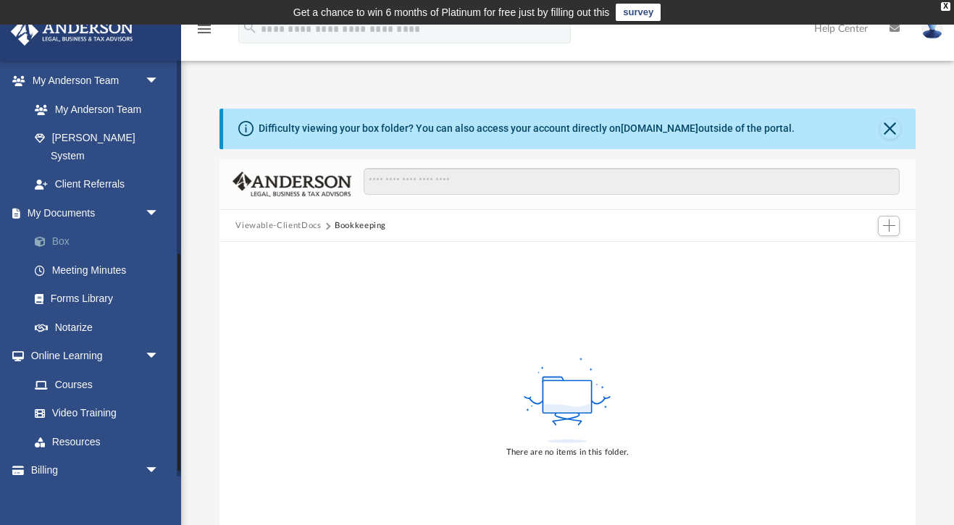
scroll to position [372, 0]
click at [94, 254] on link "Meeting Minutes" at bounding box center [100, 268] width 161 height 29
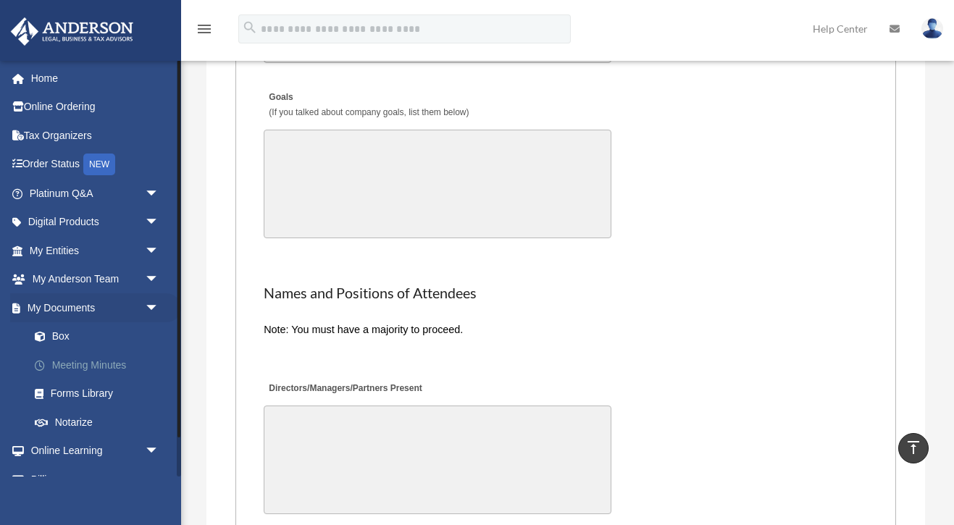
scroll to position [2986, 0]
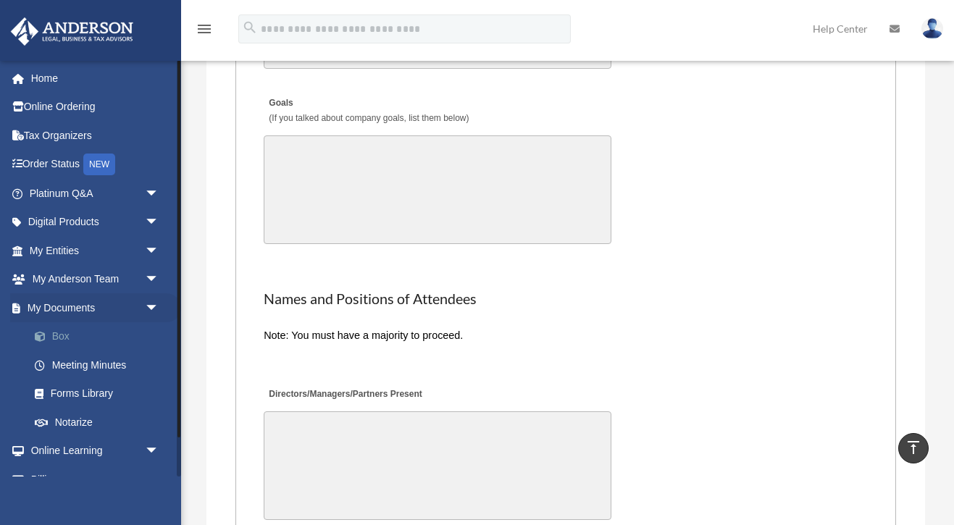
click at [59, 328] on link "Box" at bounding box center [100, 336] width 161 height 29
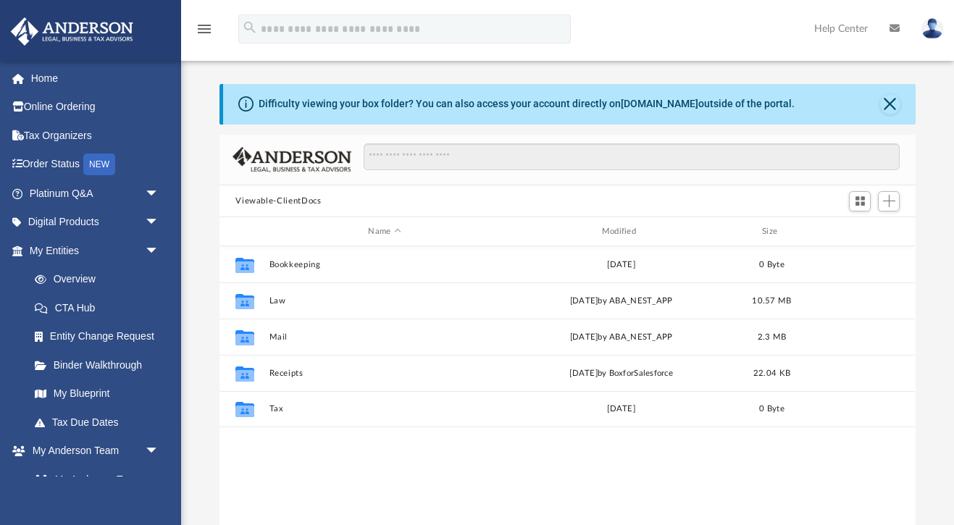
scroll to position [330, 696]
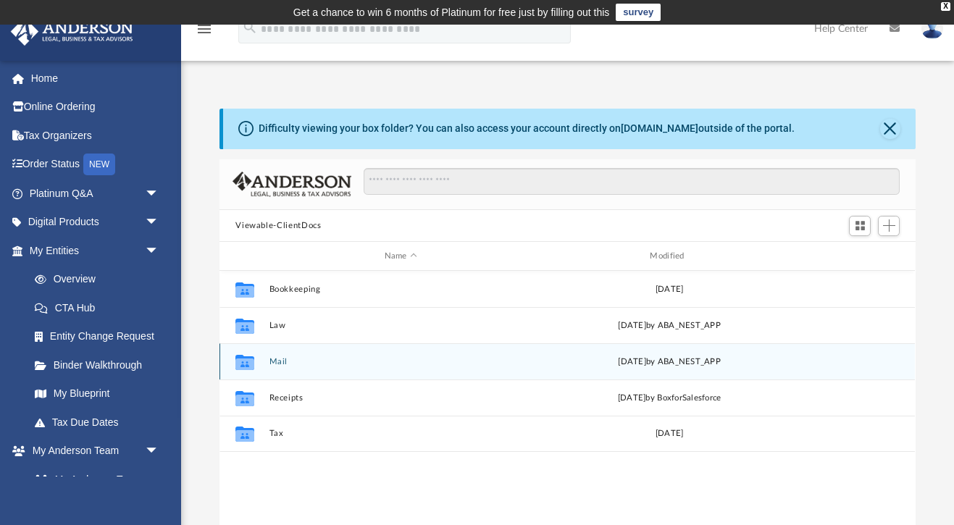
click at [275, 358] on button "Mail" at bounding box center [400, 361] width 263 height 9
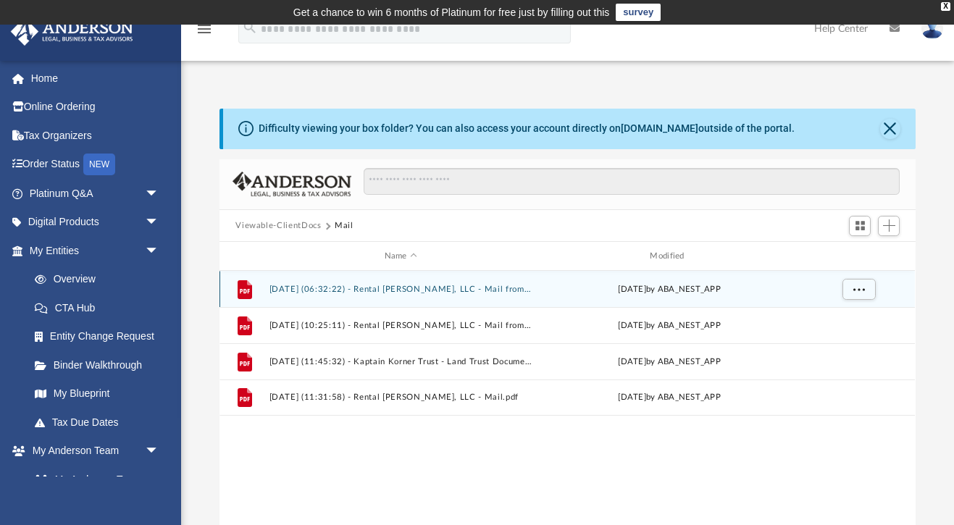
click at [437, 285] on button "[DATE] (06:32:22) - Rental [PERSON_NAME], LLC - Mail from JPMorgan Chase Bank, …" at bounding box center [400, 289] width 263 height 9
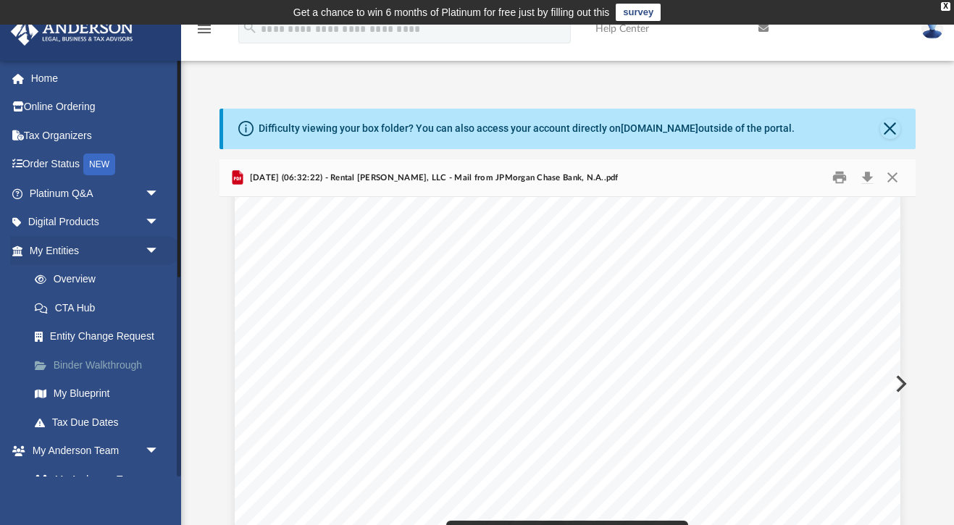
scroll to position [1370, 0]
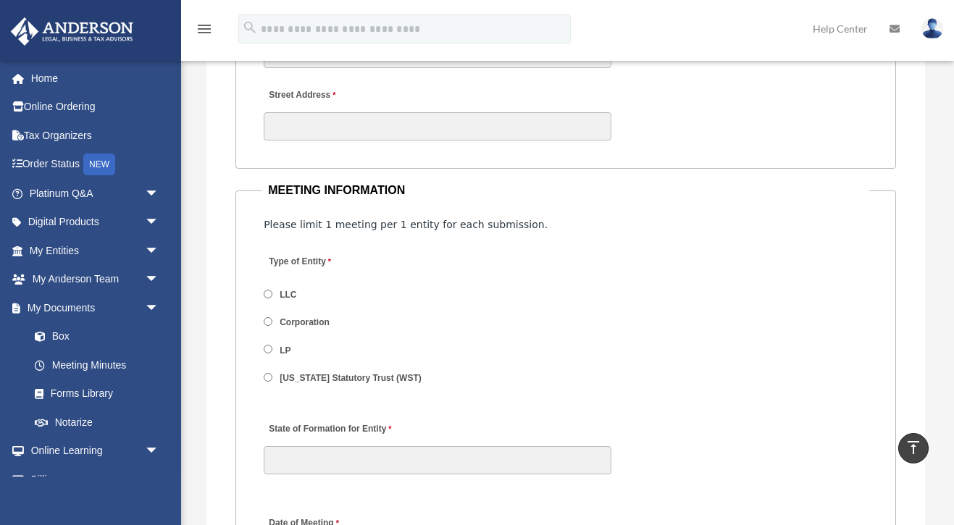
scroll to position [2075, 0]
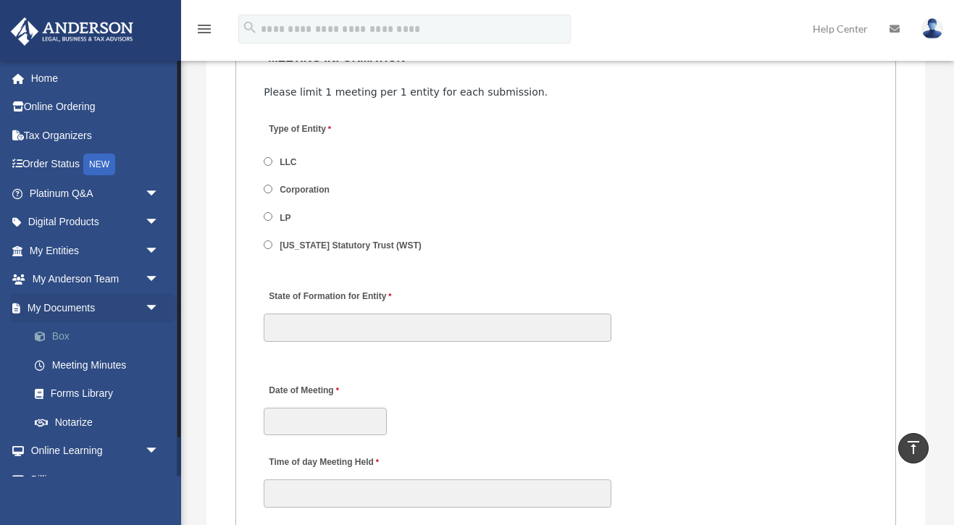
click at [60, 334] on link "Box" at bounding box center [100, 336] width 161 height 29
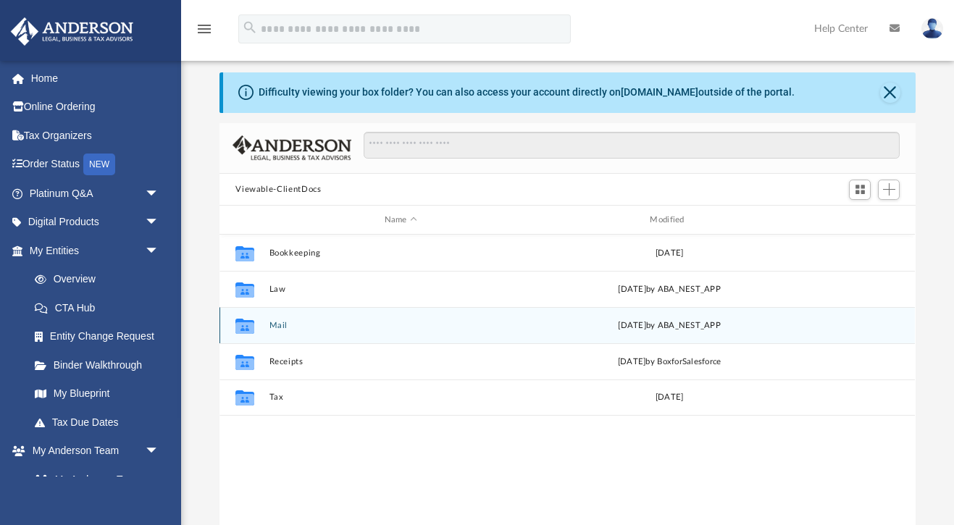
scroll to position [39, 0]
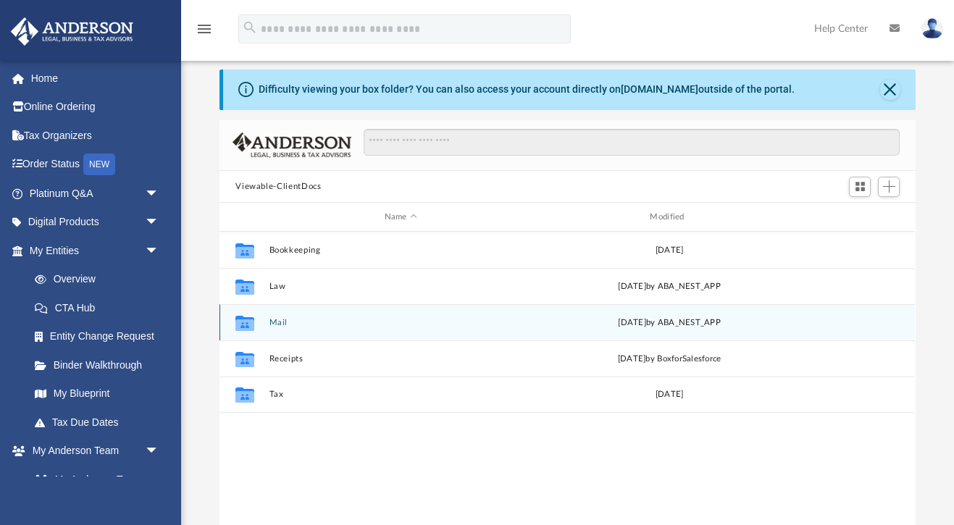
click at [277, 324] on button "Mail" at bounding box center [400, 322] width 263 height 9
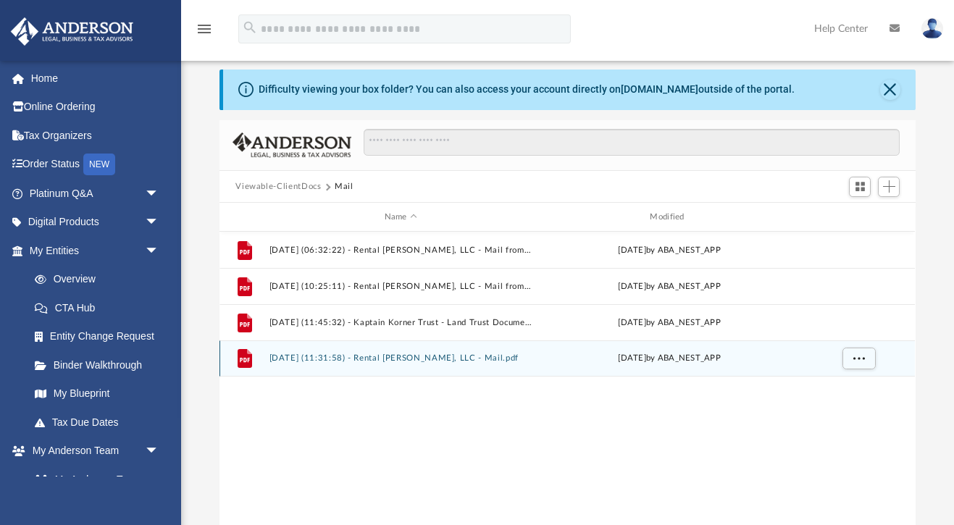
click at [357, 356] on button "[DATE] (11:31:58) - Rental [PERSON_NAME], LLC - Mail.pdf" at bounding box center [400, 358] width 263 height 9
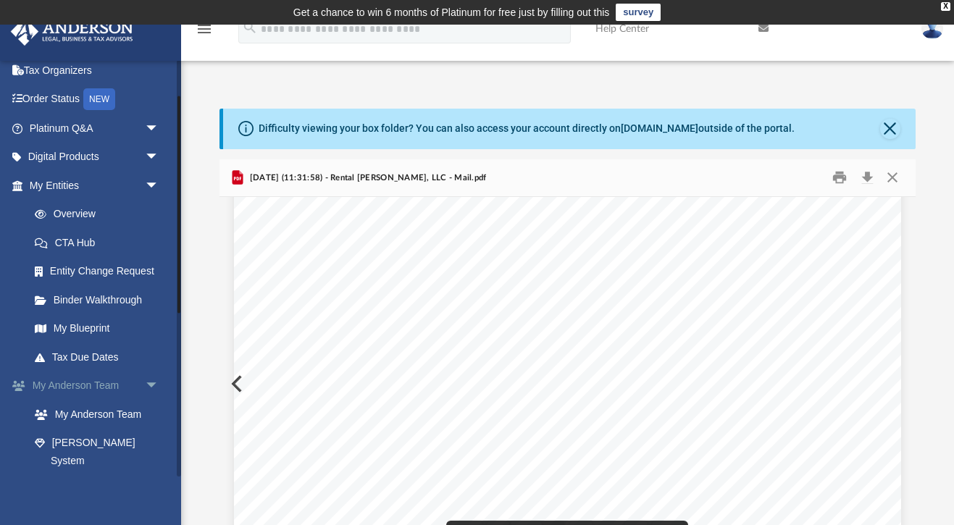
scroll to position [72, 0]
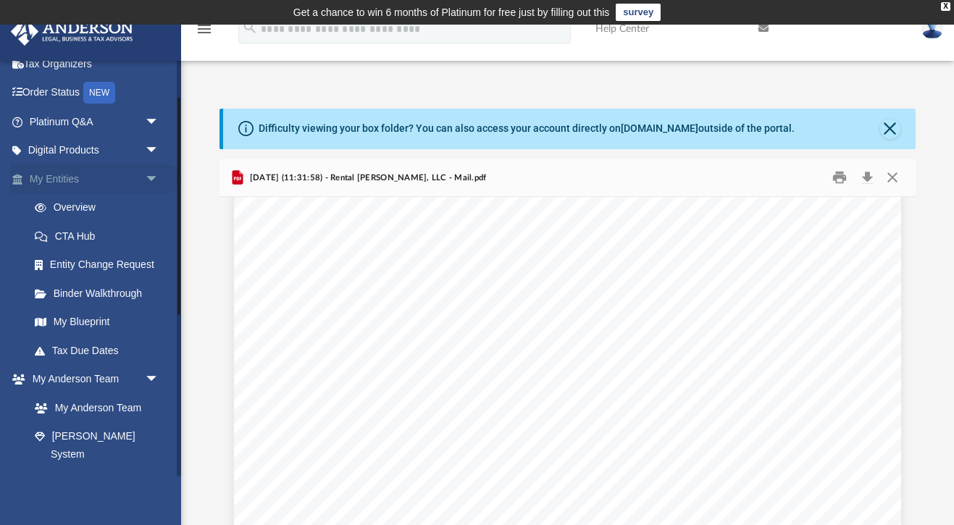
click at [60, 179] on link "My Entities arrow_drop_down" at bounding box center [95, 178] width 171 height 29
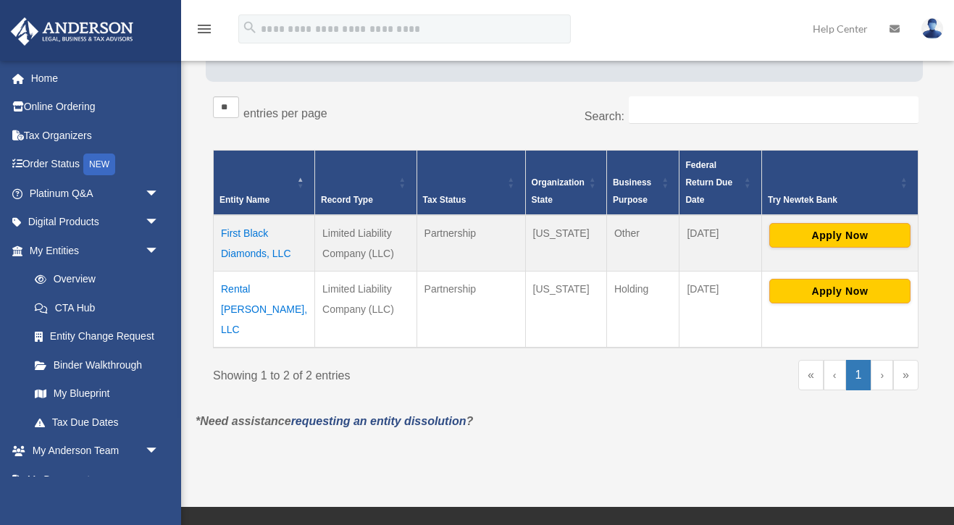
scroll to position [248, 0]
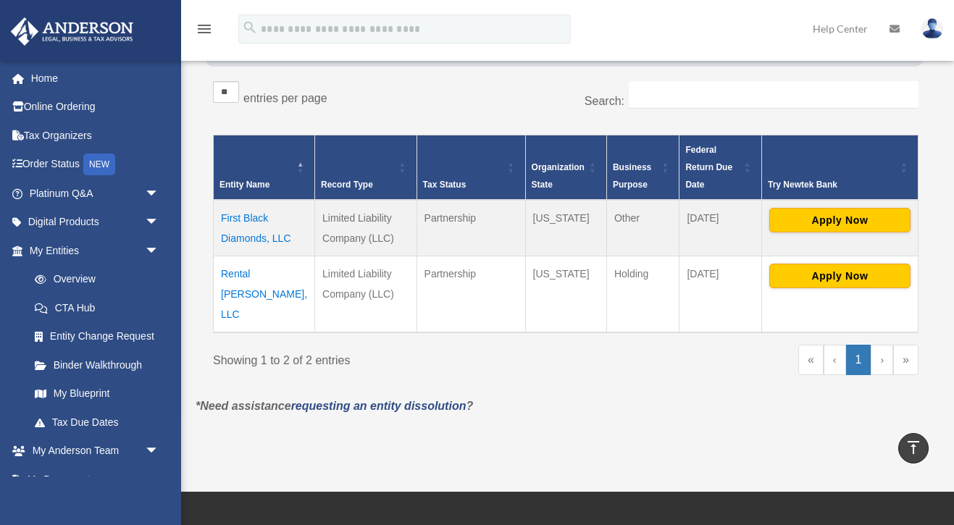
click at [275, 270] on td "Rental [PERSON_NAME], LLC" at bounding box center [264, 294] width 101 height 77
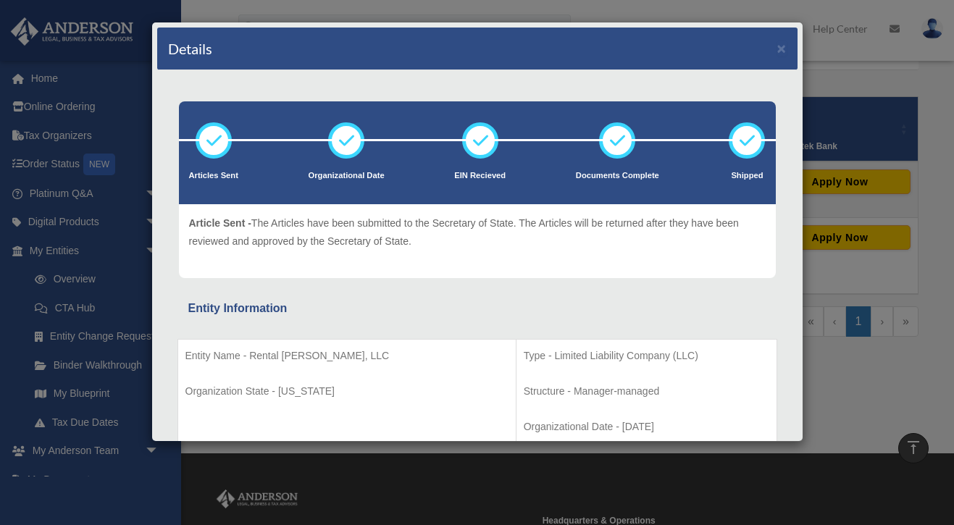
scroll to position [0, 0]
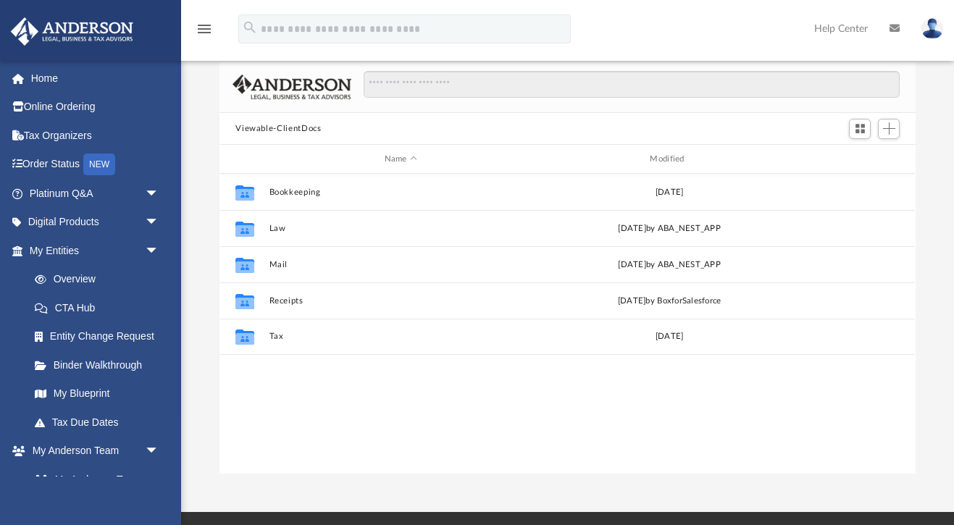
scroll to position [105, 0]
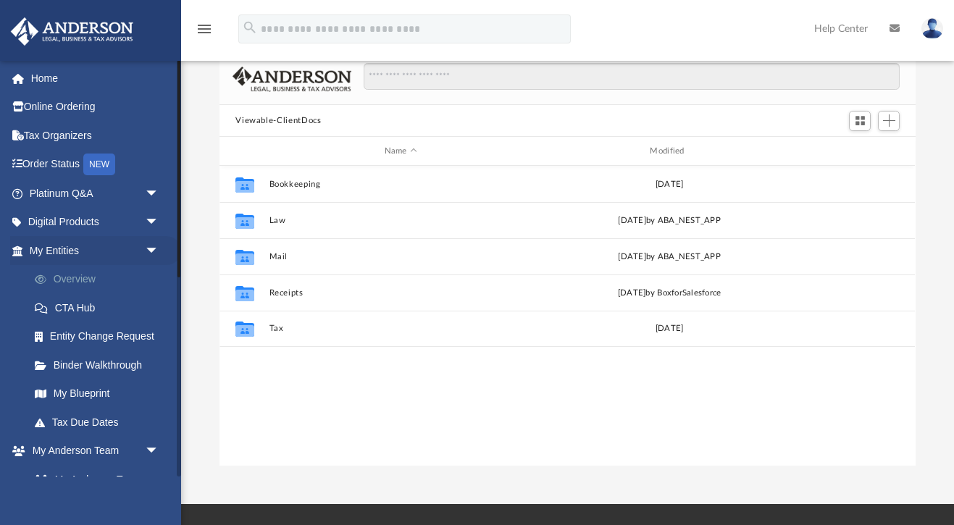
click at [72, 277] on link "Overview" at bounding box center [100, 279] width 161 height 29
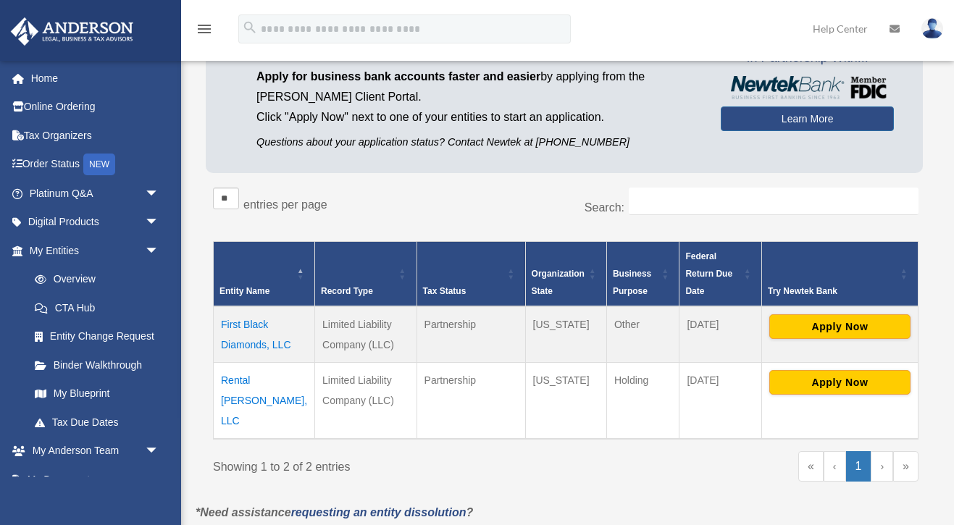
scroll to position [139, 0]
